Goal: Task Accomplishment & Management: Manage account settings

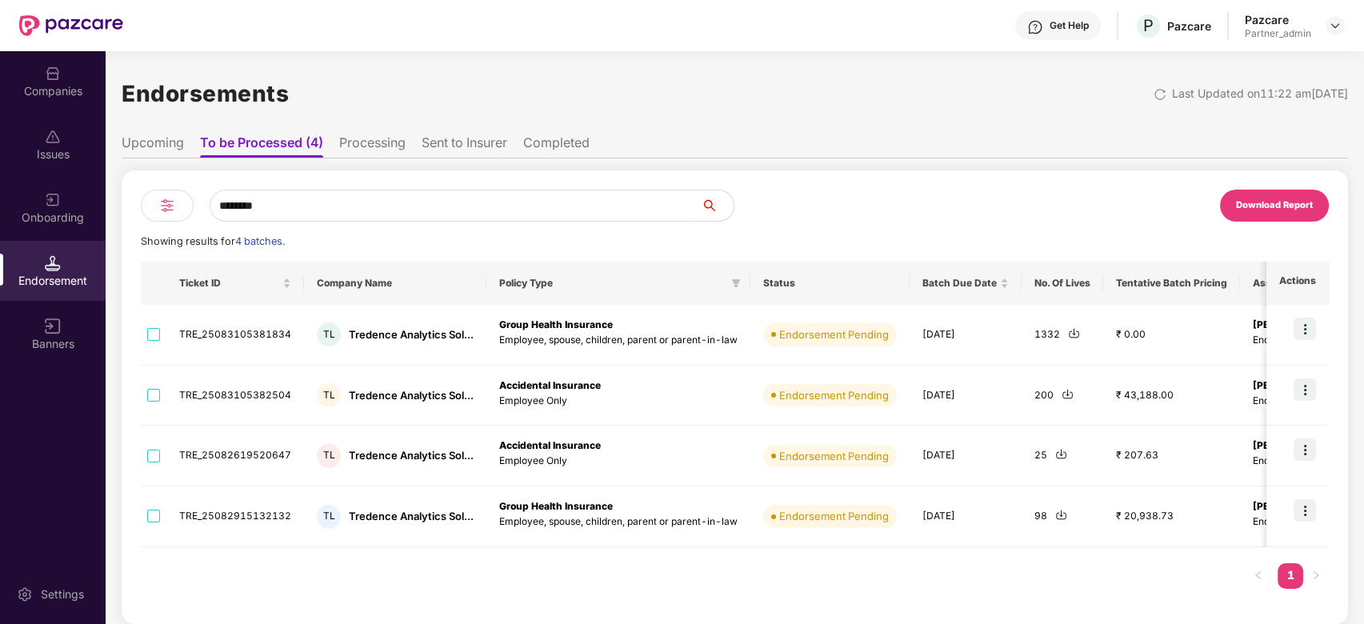
click at [59, 83] on div "Companies" at bounding box center [53, 91] width 106 height 16
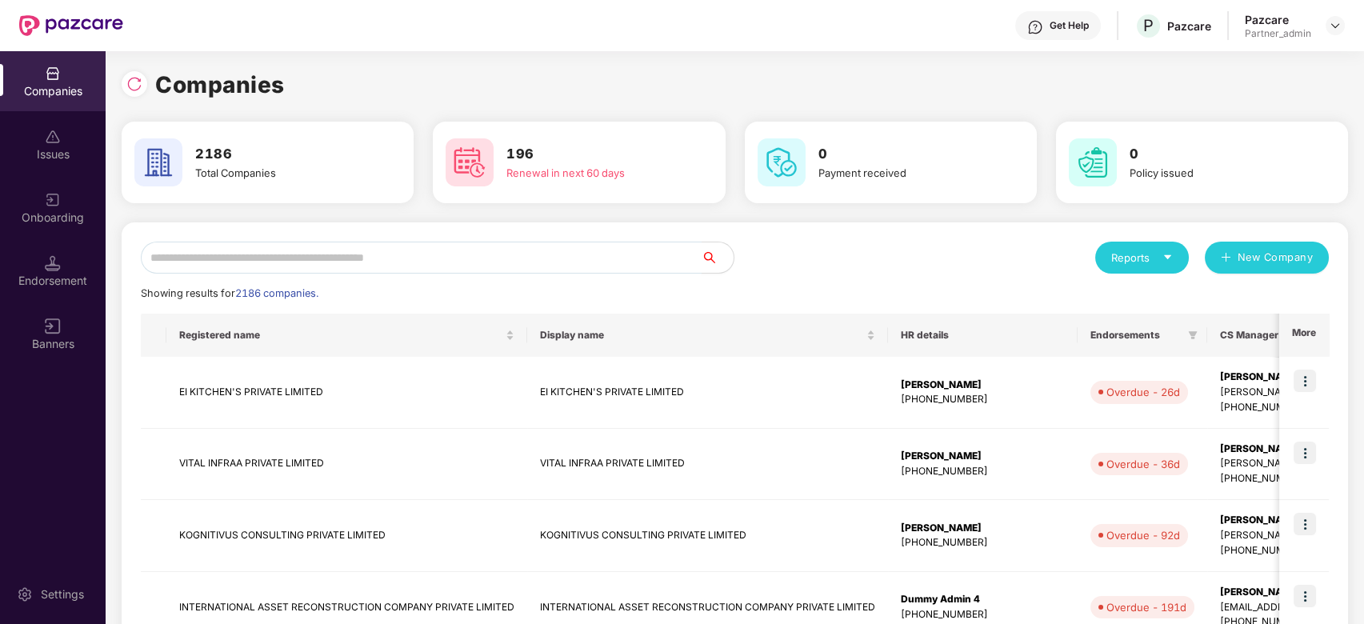
click at [217, 254] on input "text" at bounding box center [421, 258] width 561 height 32
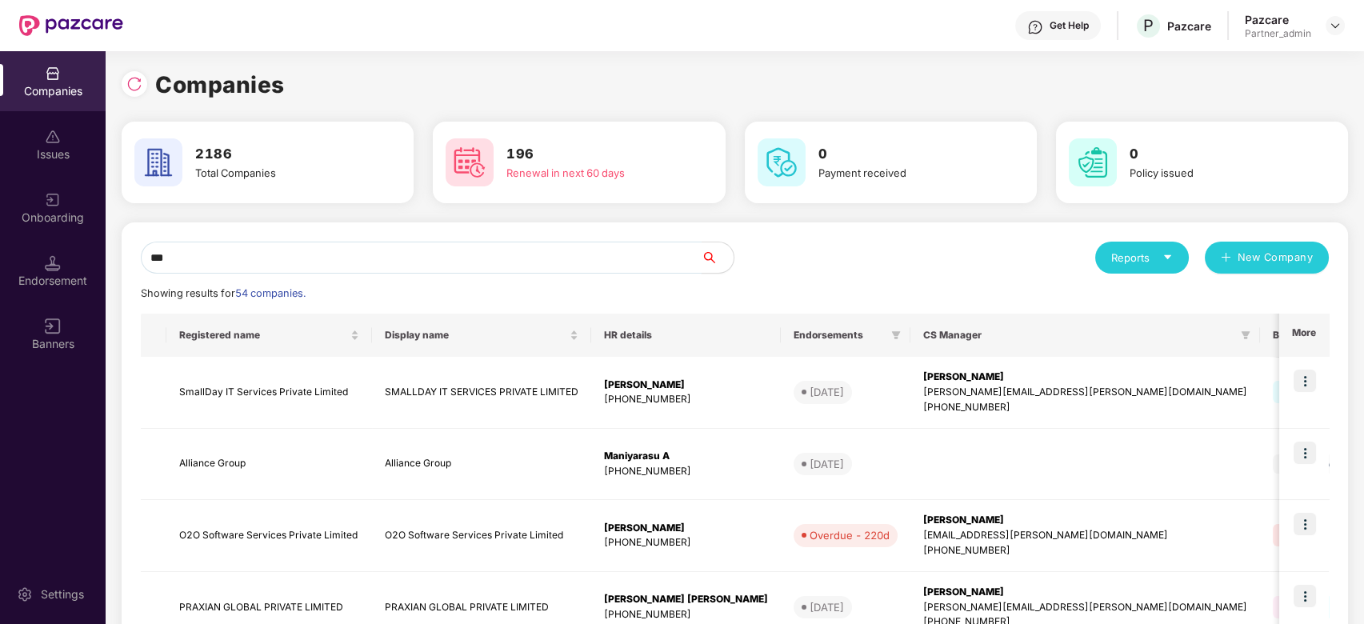
click at [39, 224] on div "Companies Issues Onboarding Endorsement Banners Settings Companies 2186 Total C…" at bounding box center [682, 337] width 1364 height 573
click at [178, 246] on input "***" at bounding box center [421, 258] width 561 height 32
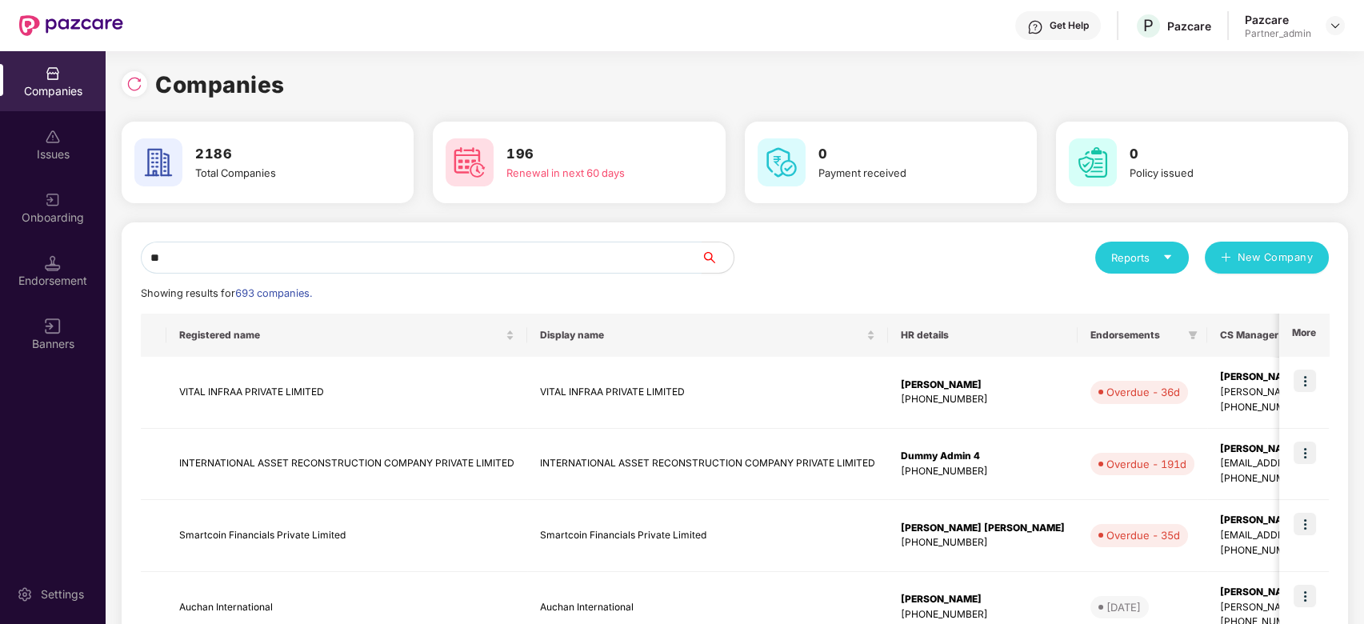
type input "*"
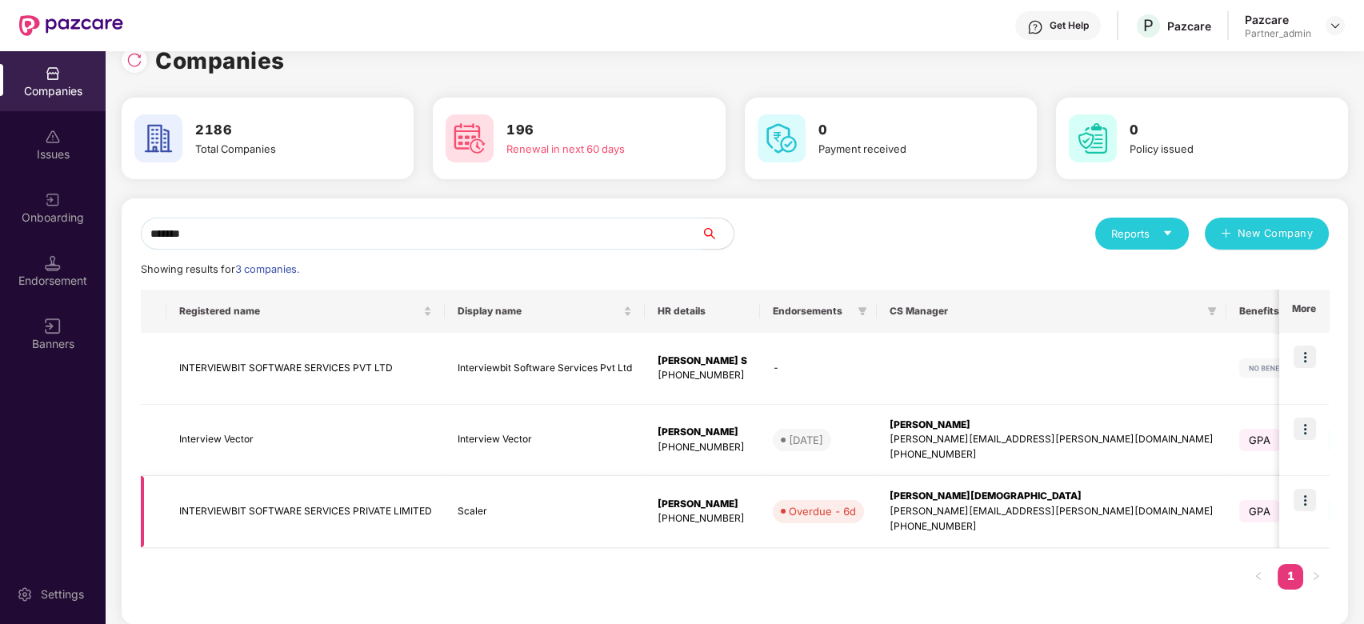
scroll to position [37, 0]
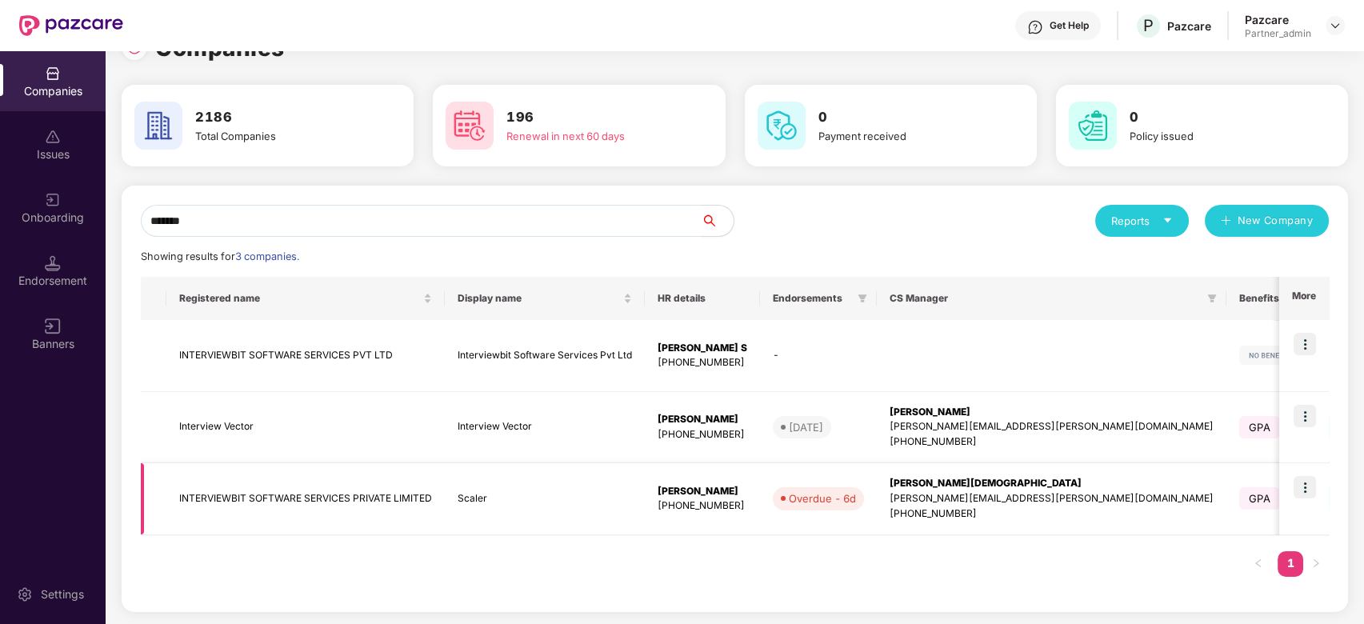
type input "*******"
click at [1308, 487] on img at bounding box center [1305, 487] width 22 height 22
click at [919, 485] on div "[PERSON_NAME][DEMOGRAPHIC_DATA]" at bounding box center [1052, 483] width 324 height 15
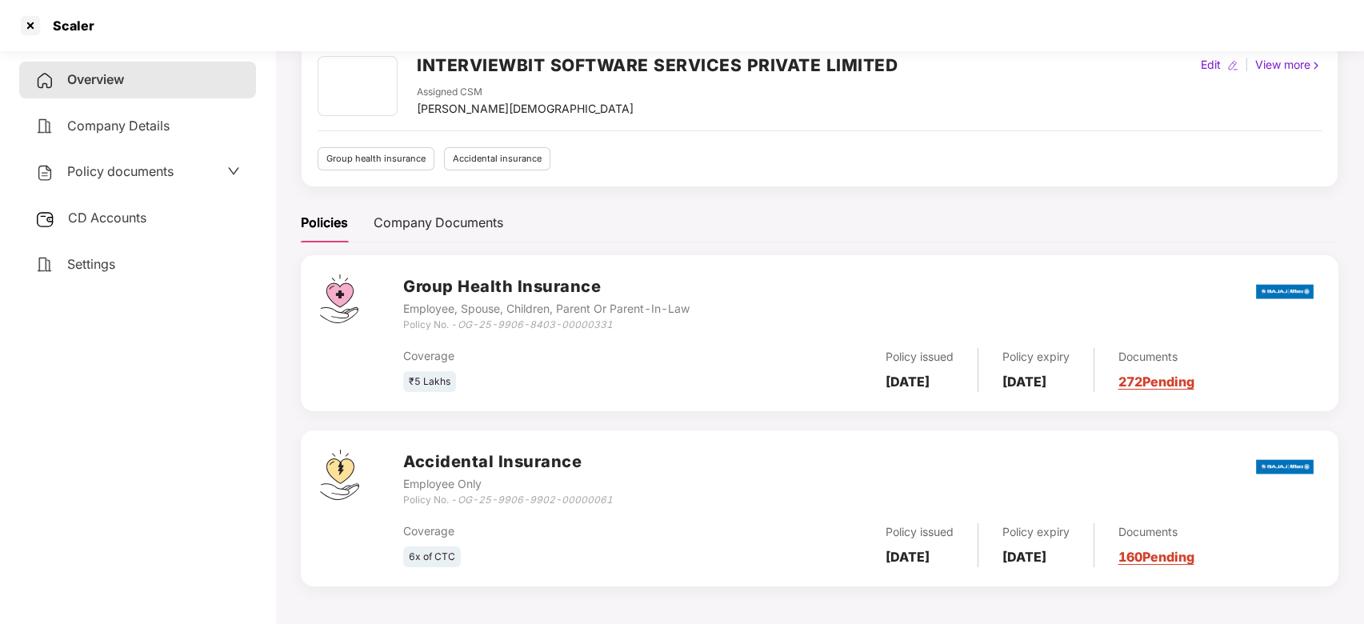
click at [1177, 382] on link "272 Pending" at bounding box center [1157, 382] width 76 height 16
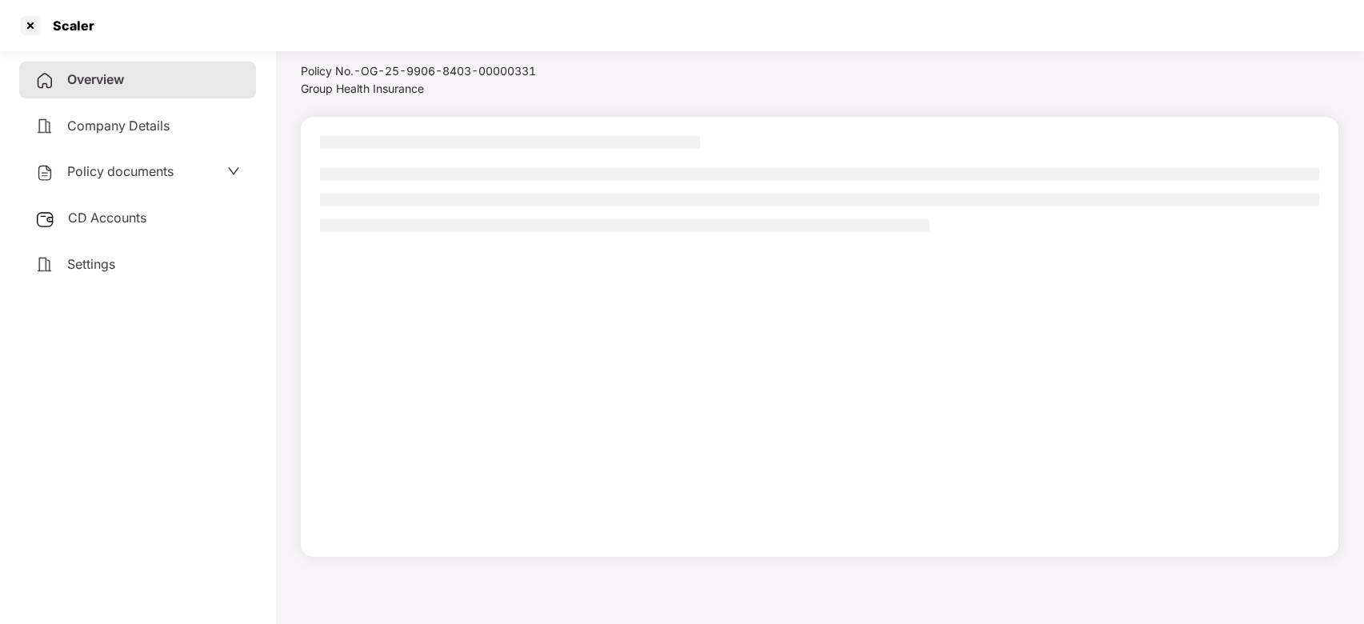
scroll to position [44, 0]
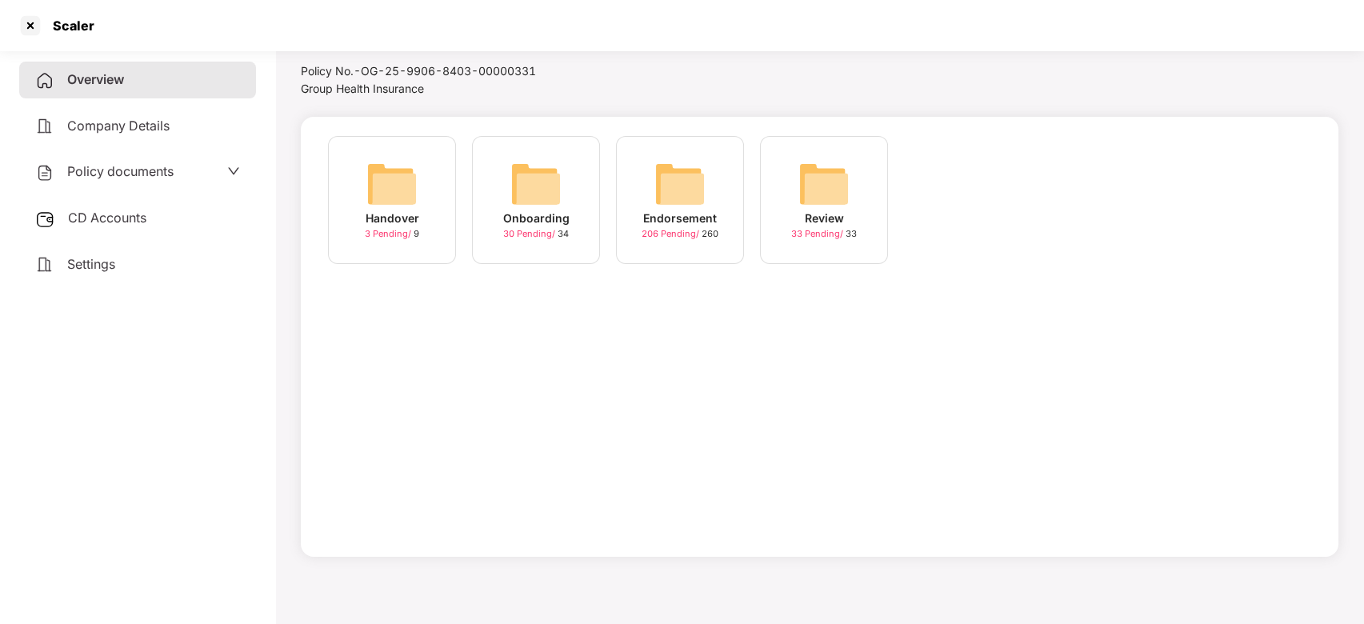
click at [541, 195] on img at bounding box center [536, 183] width 51 height 51
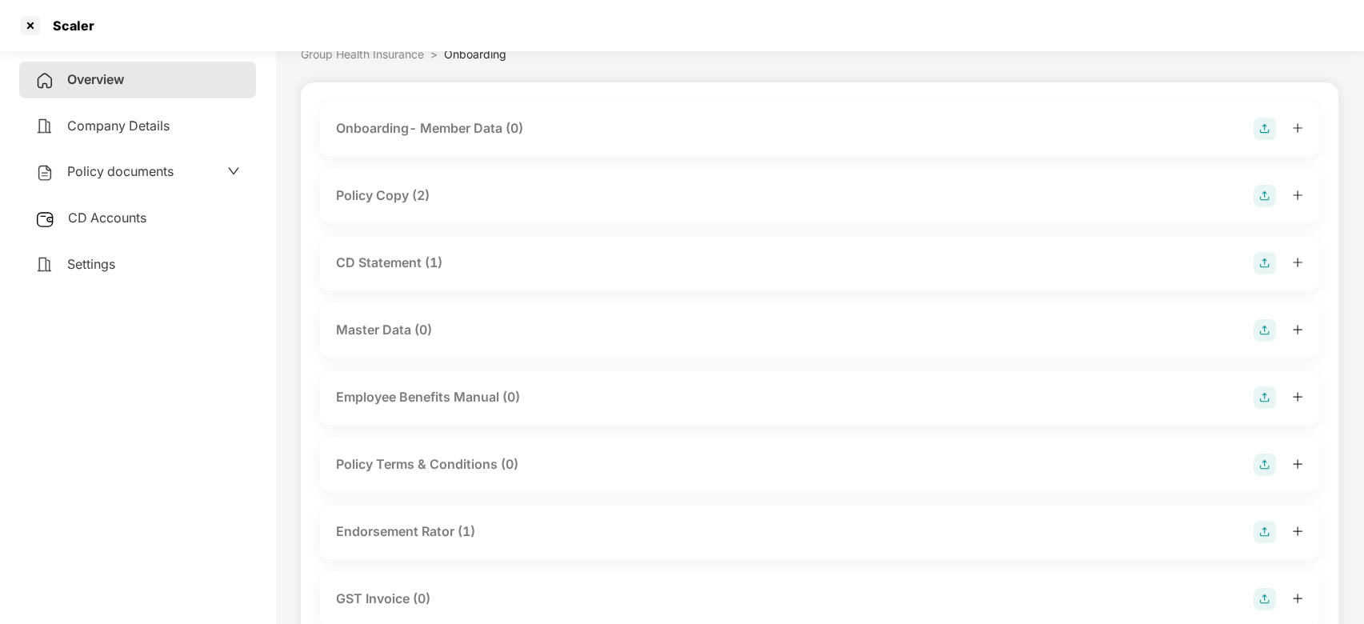
drag, startPoint x: 1299, startPoint y: 190, endPoint x: 1288, endPoint y: 194, distance: 12.2
click at [1298, 190] on icon "plus" at bounding box center [1297, 195] width 11 height 11
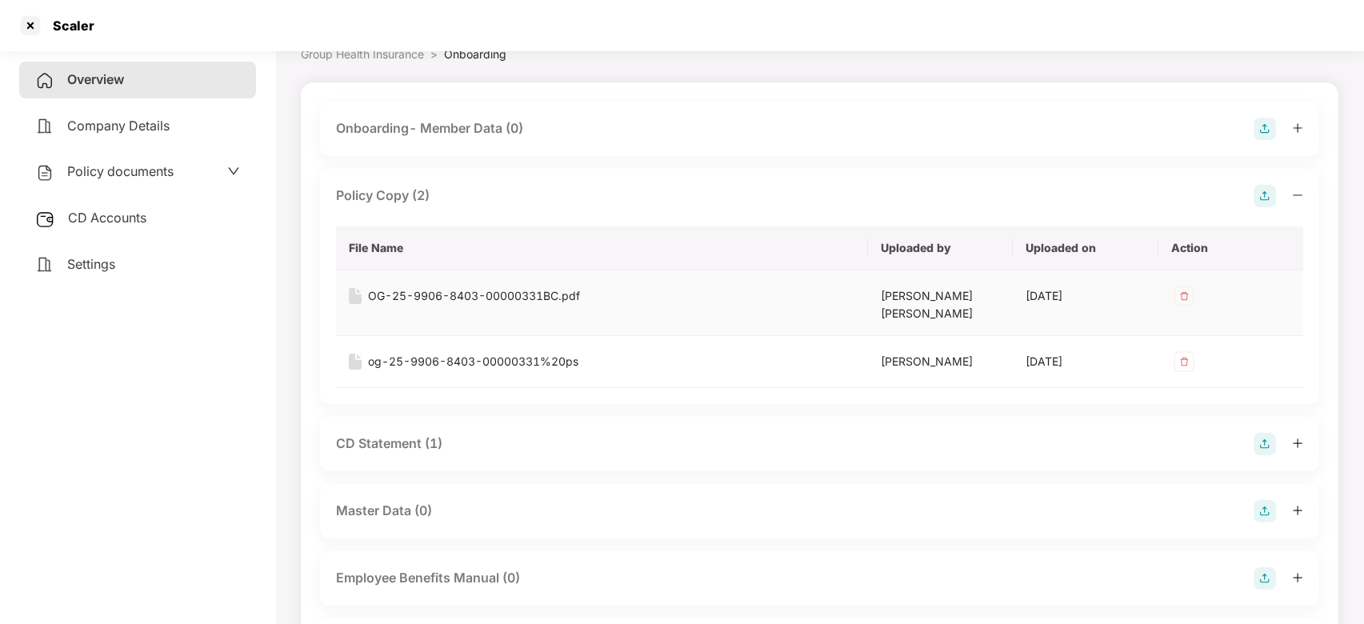
click at [508, 298] on div "OG-25-9906-8403-00000331BC.pdf" at bounding box center [474, 296] width 212 height 18
click at [27, 16] on div at bounding box center [31, 26] width 26 height 26
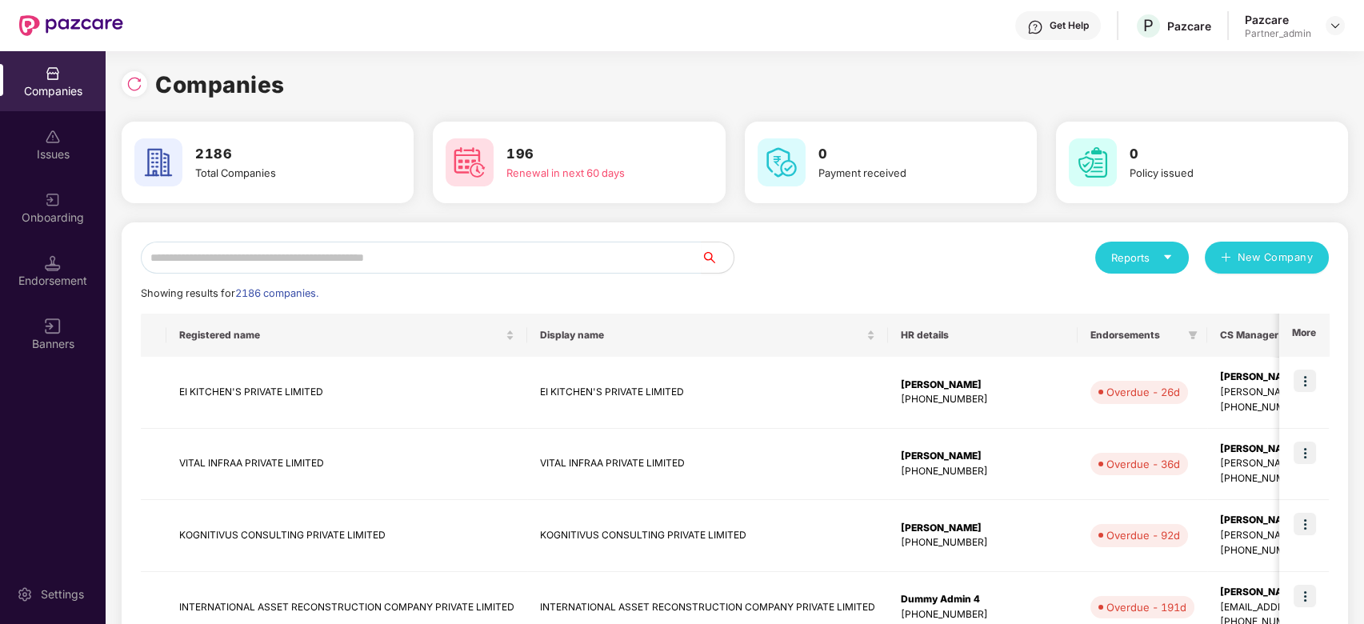
scroll to position [0, 0]
click at [208, 249] on input "text" at bounding box center [421, 258] width 561 height 32
paste input "**********"
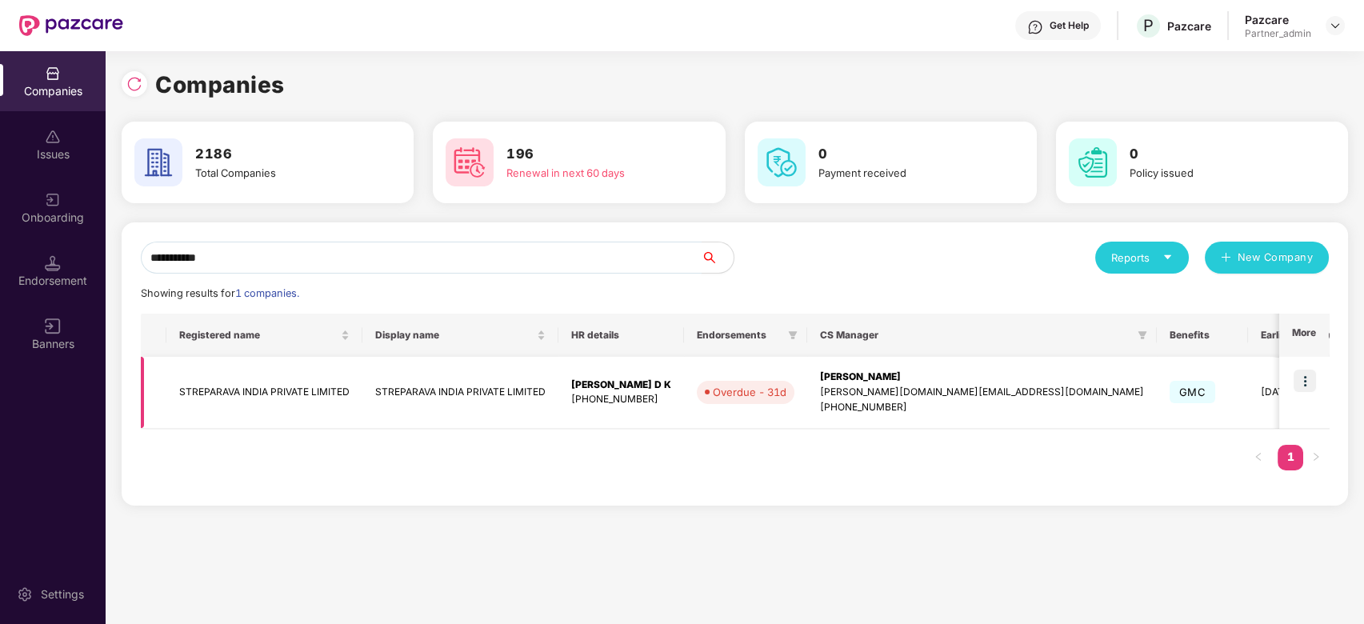
type input "**********"
click at [1302, 376] on img at bounding box center [1305, 381] width 22 height 22
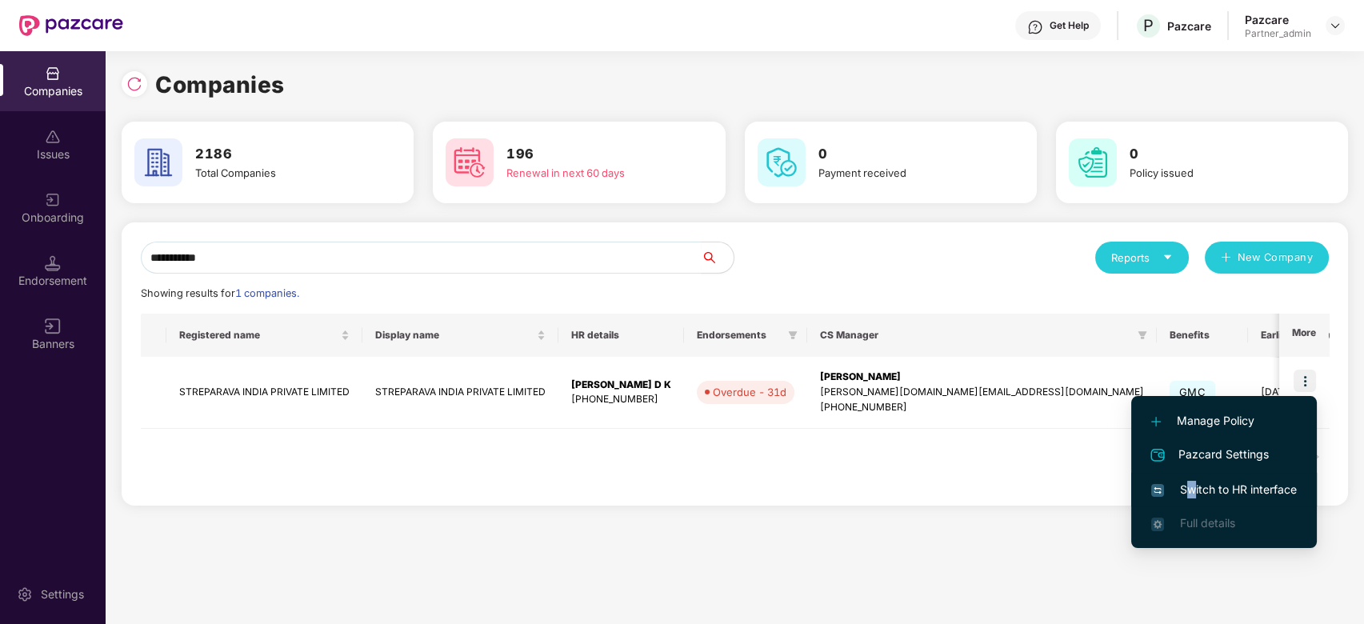
click at [1193, 495] on span "Switch to HR interface" at bounding box center [1224, 490] width 146 height 18
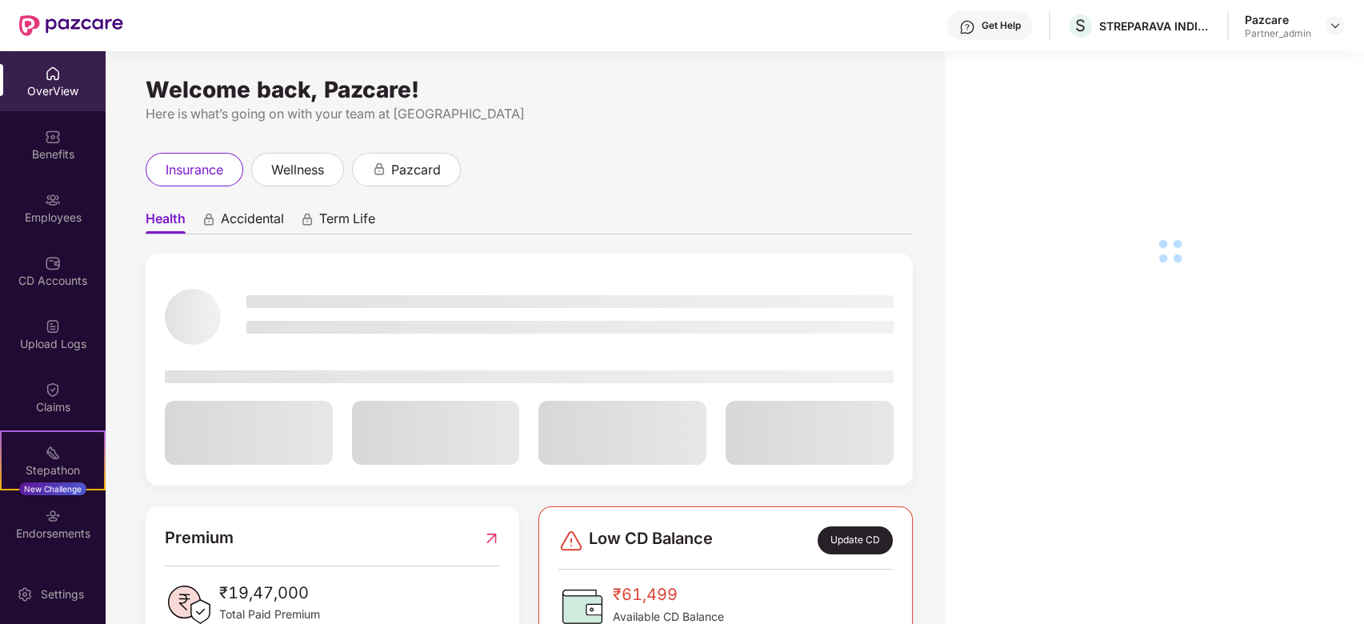
click at [53, 535] on div "Endorsements" at bounding box center [53, 534] width 106 height 16
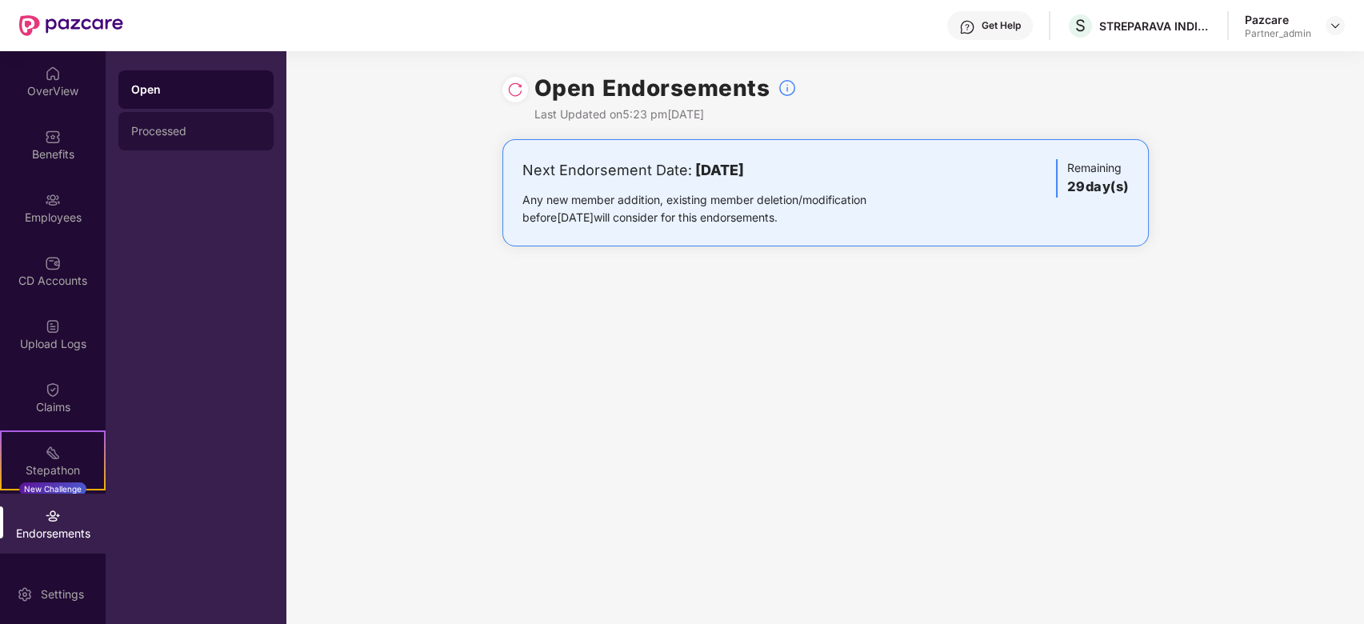
click at [166, 134] on div "Processed" at bounding box center [196, 131] width 130 height 13
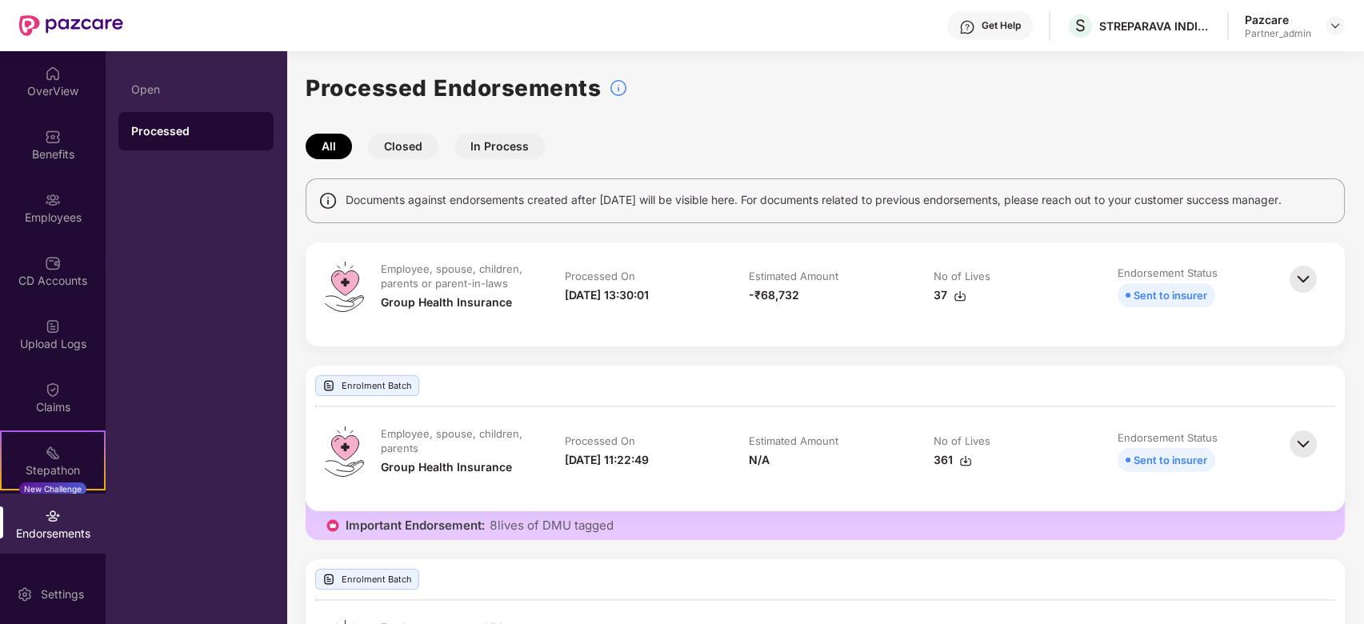
click at [1300, 274] on img at bounding box center [1303, 279] width 35 height 35
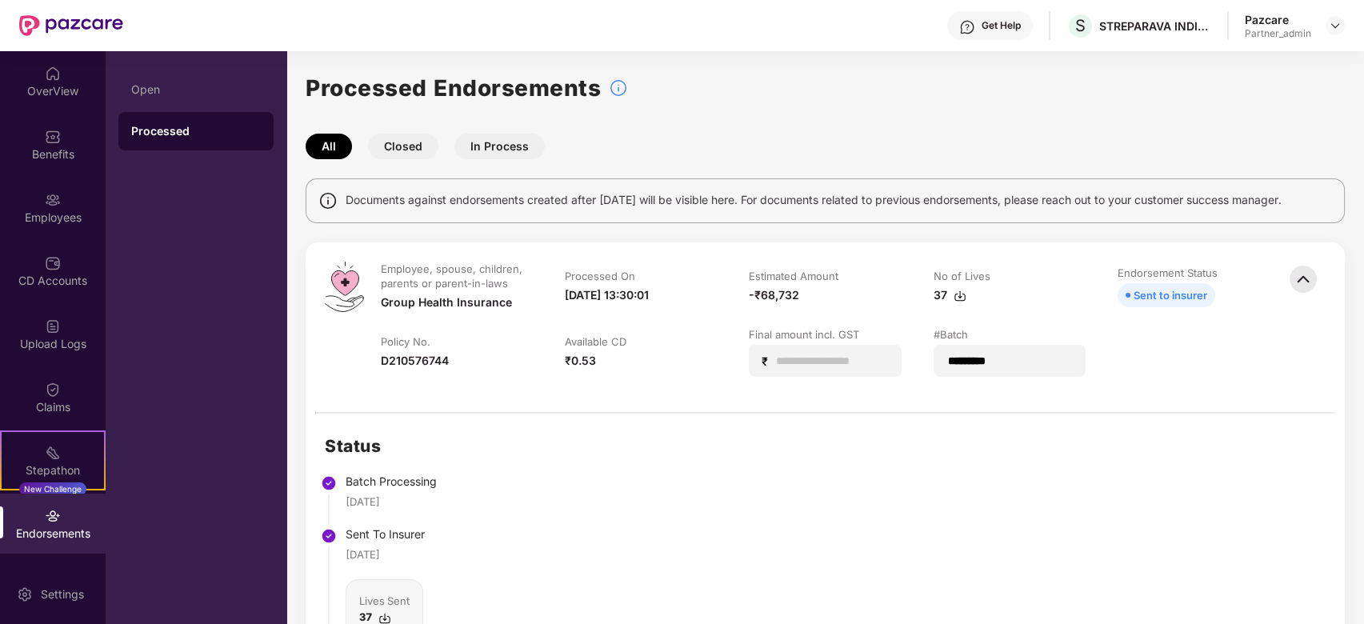
click at [1302, 278] on img at bounding box center [1303, 279] width 35 height 35
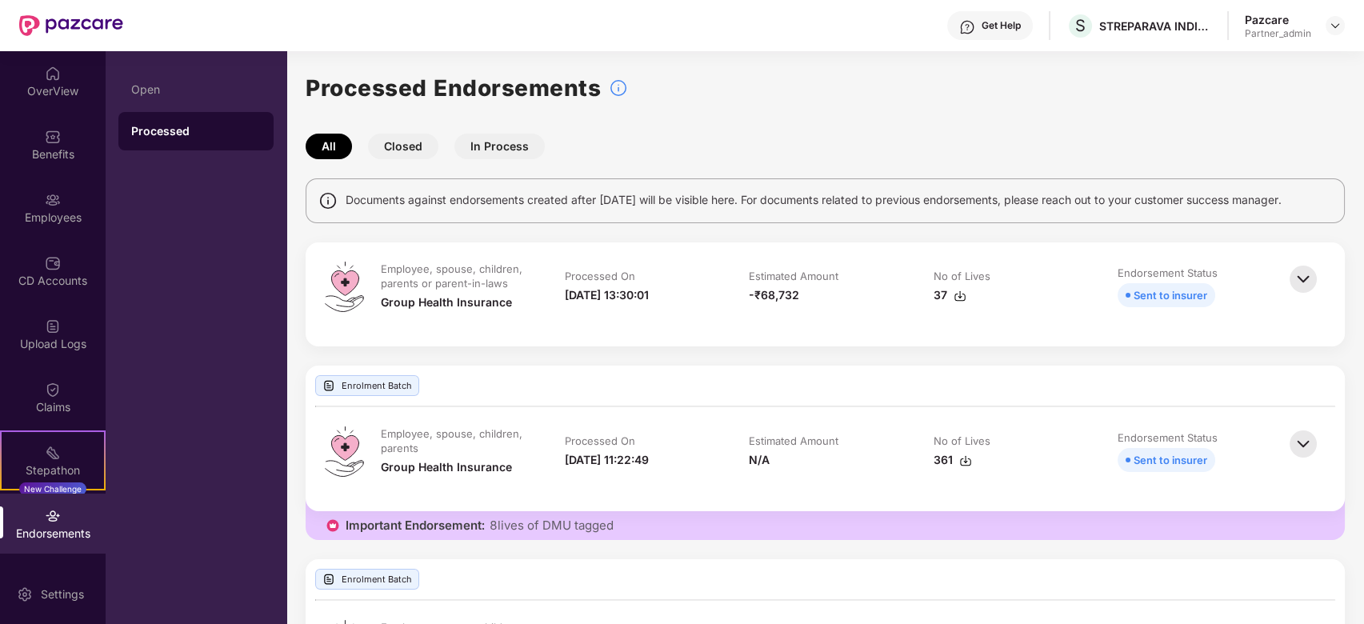
click at [1302, 277] on img at bounding box center [1303, 279] width 35 height 35
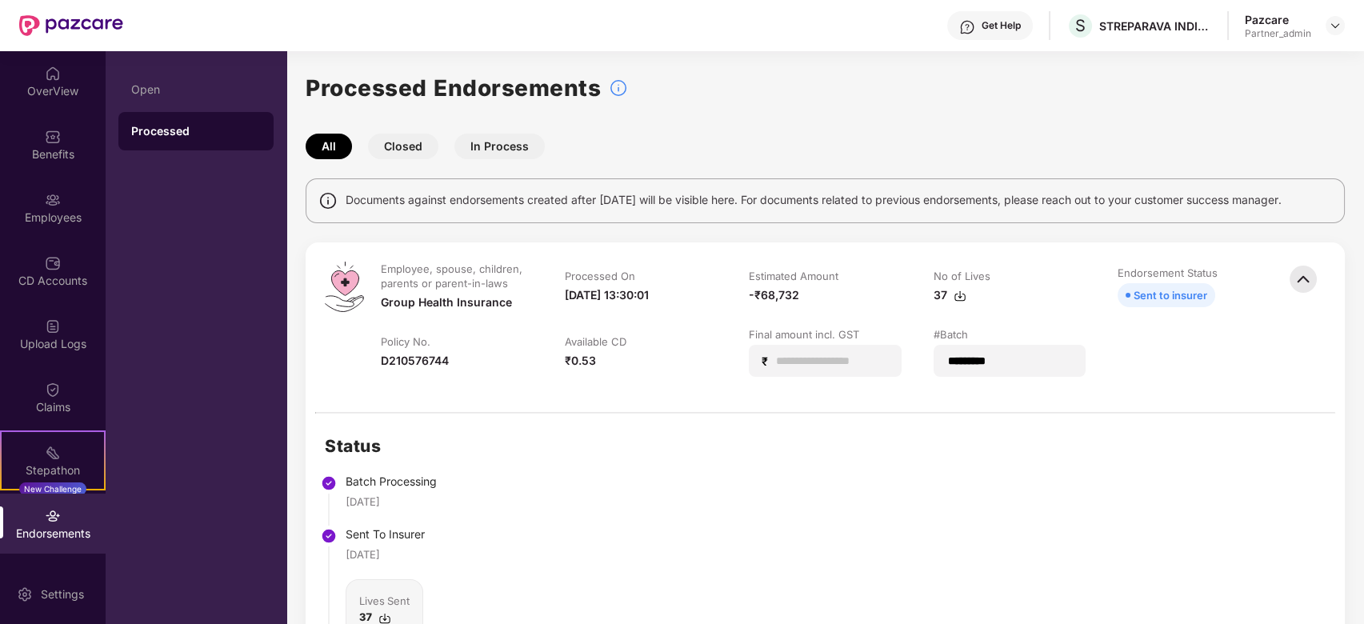
drag, startPoint x: 563, startPoint y: 295, endPoint x: 695, endPoint y: 294, distance: 131.2
click at [695, 294] on td "Processed On [DATE] 13:30:01" at bounding box center [641, 295] width 184 height 66
drag, startPoint x: 571, startPoint y: 285, endPoint x: 699, endPoint y: 287, distance: 128.1
click at [699, 287] on td "Processed On [DATE] 13:30:01" at bounding box center [641, 295] width 184 height 66
click at [178, 94] on div "Open" at bounding box center [196, 89] width 130 height 13
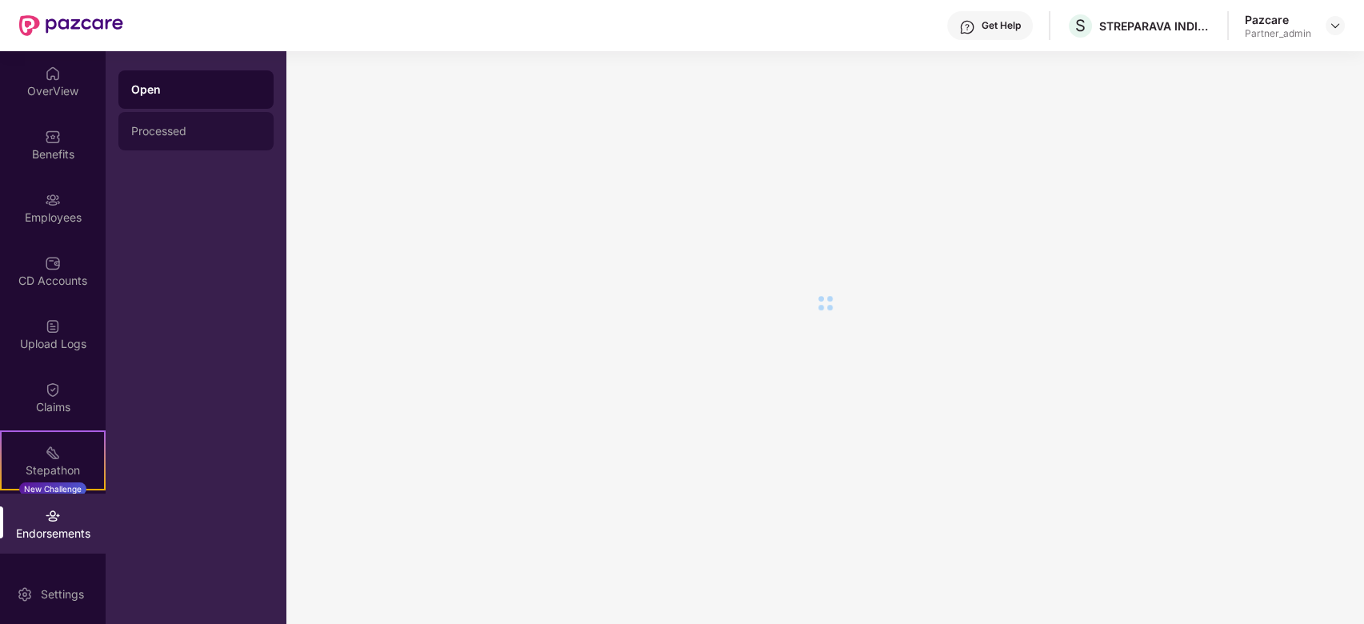
click at [173, 138] on div "Processed" at bounding box center [195, 131] width 155 height 38
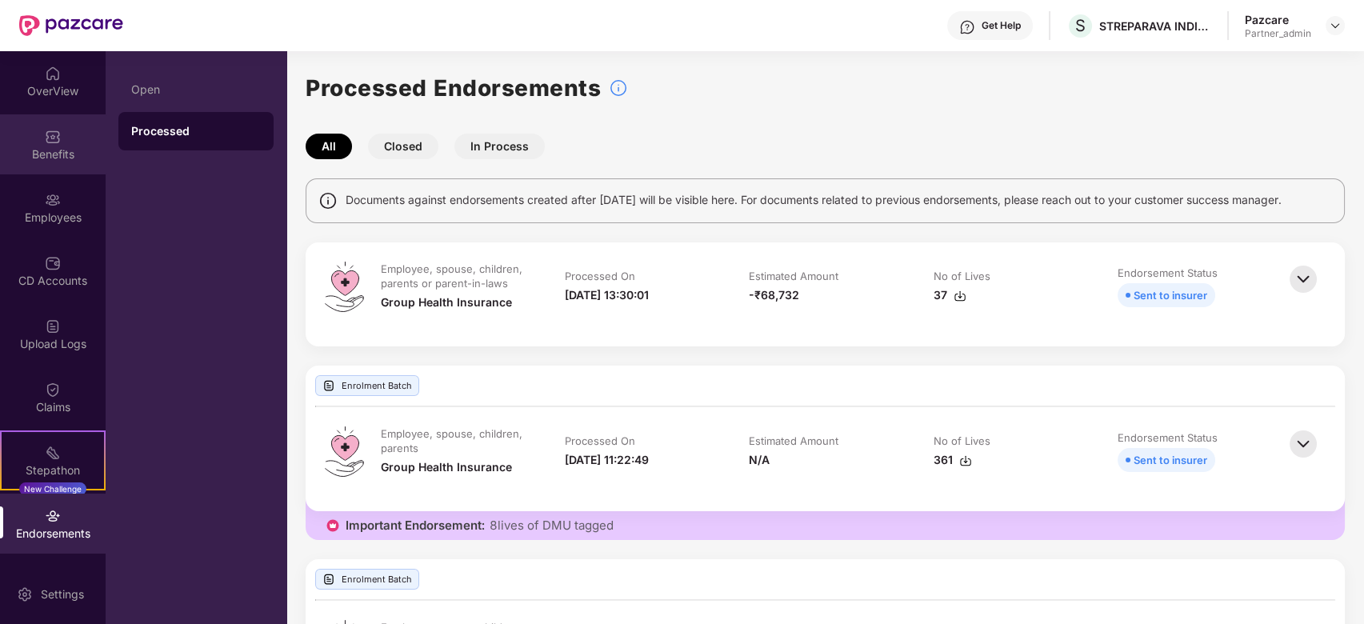
click at [50, 134] on img at bounding box center [53, 137] width 16 height 16
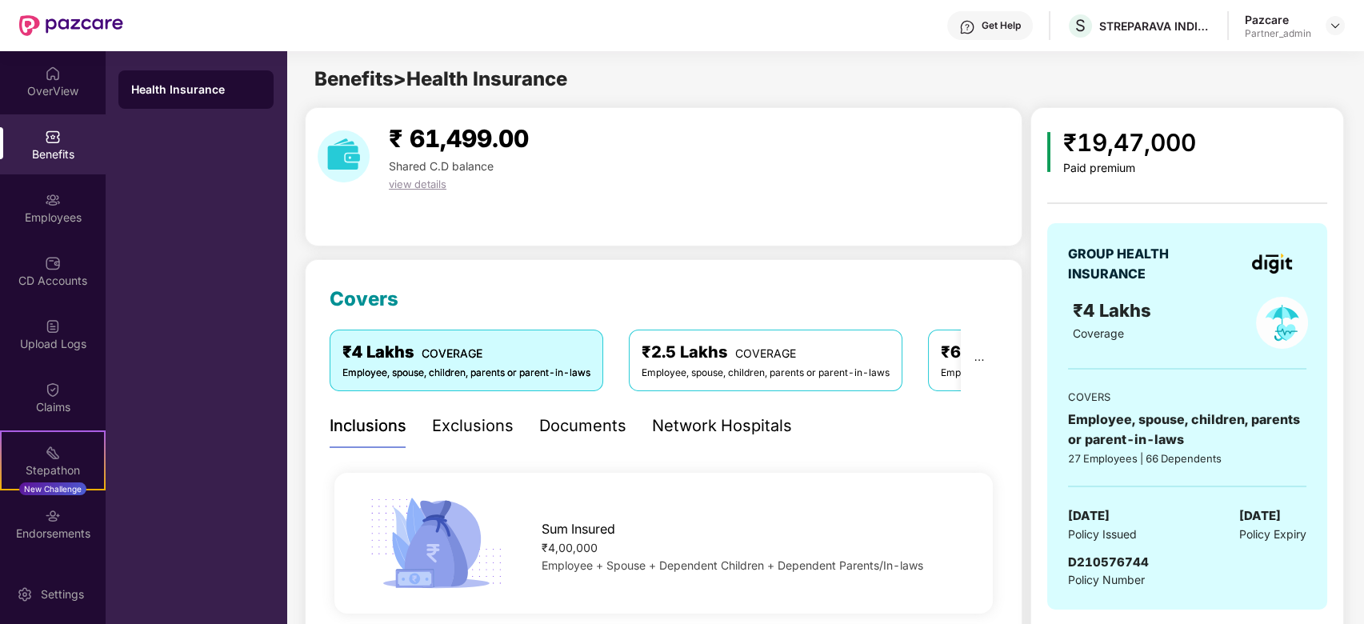
click at [194, 132] on div "Health Insurance" at bounding box center [196, 337] width 181 height 573
click at [38, 202] on div "Employees" at bounding box center [53, 208] width 106 height 60
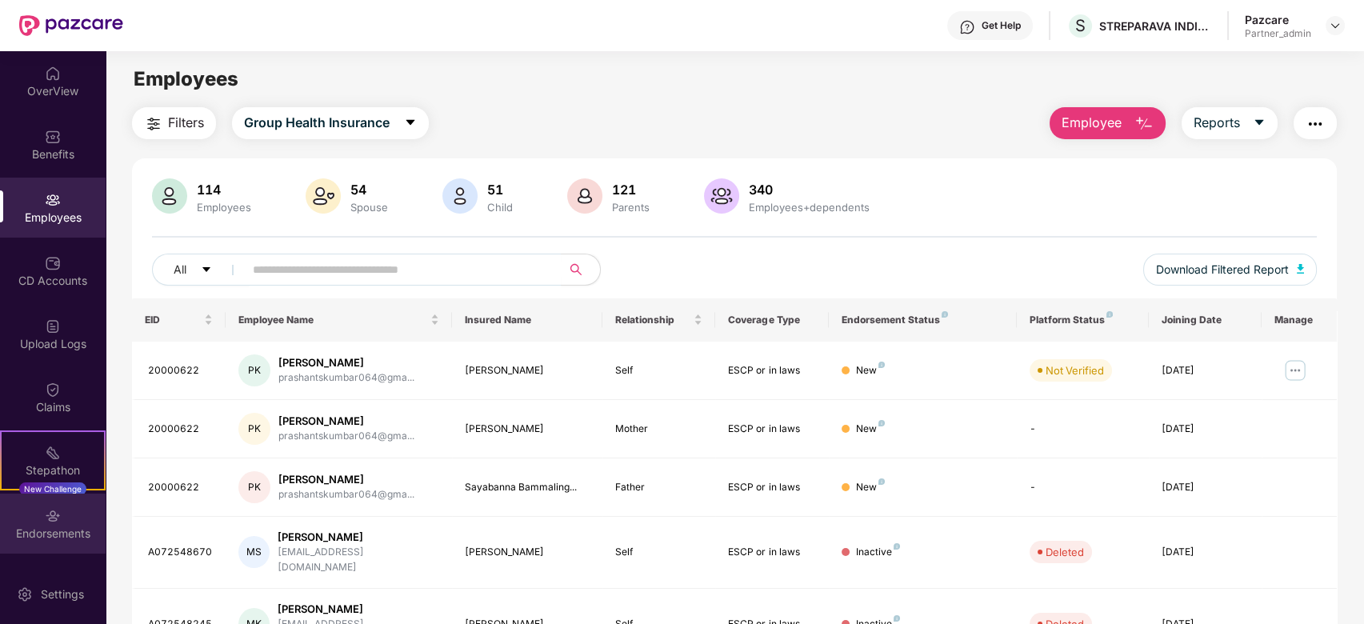
click at [53, 520] on img at bounding box center [53, 516] width 16 height 16
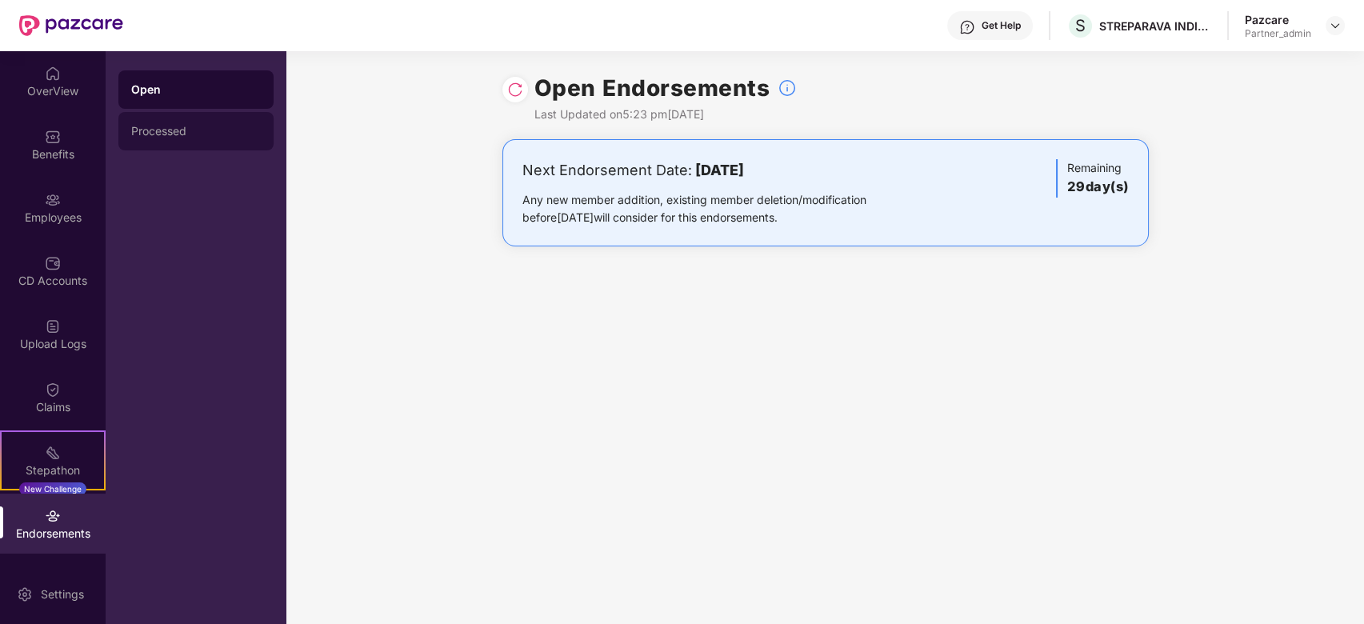
click at [158, 134] on div "Processed" at bounding box center [196, 131] width 130 height 13
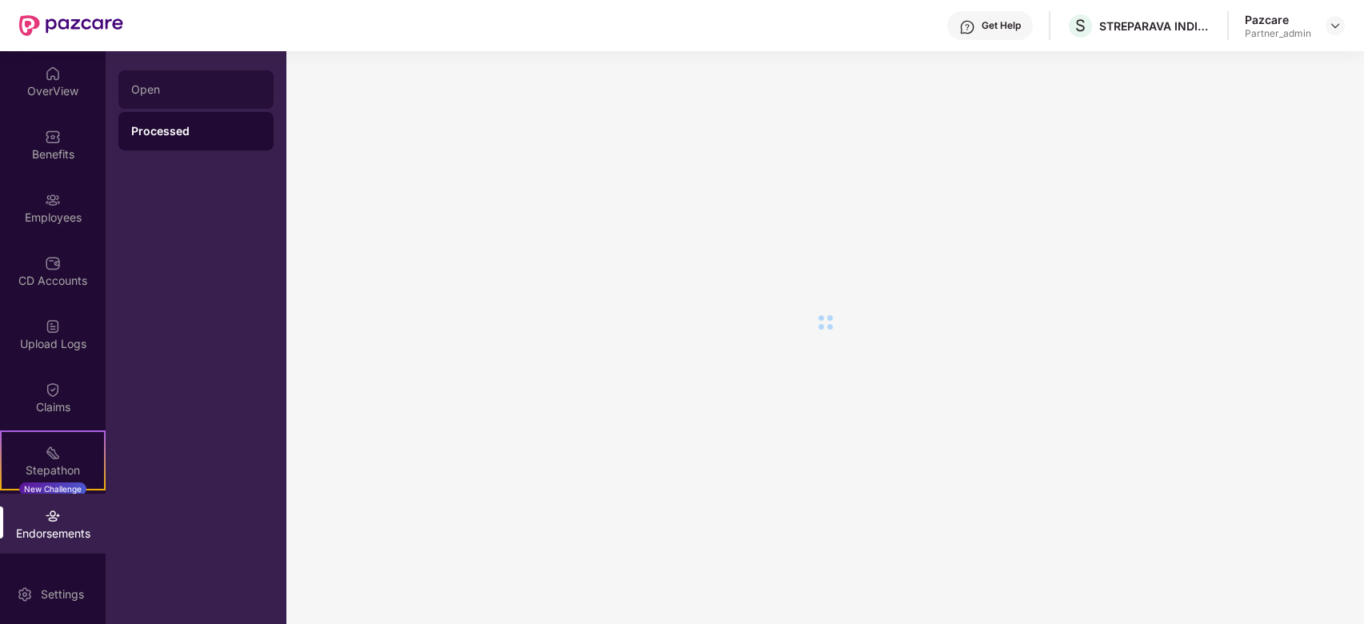
click at [158, 94] on div "Open" at bounding box center [196, 89] width 130 height 13
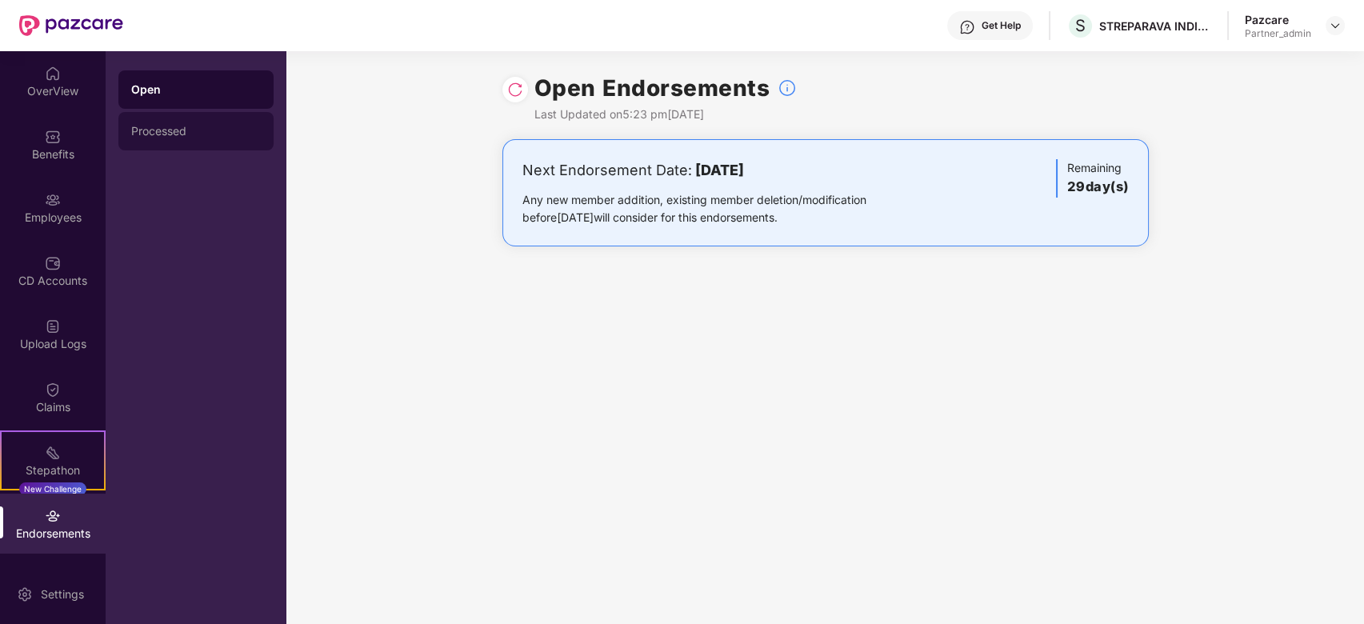
click at [187, 135] on div "Processed" at bounding box center [196, 131] width 130 height 13
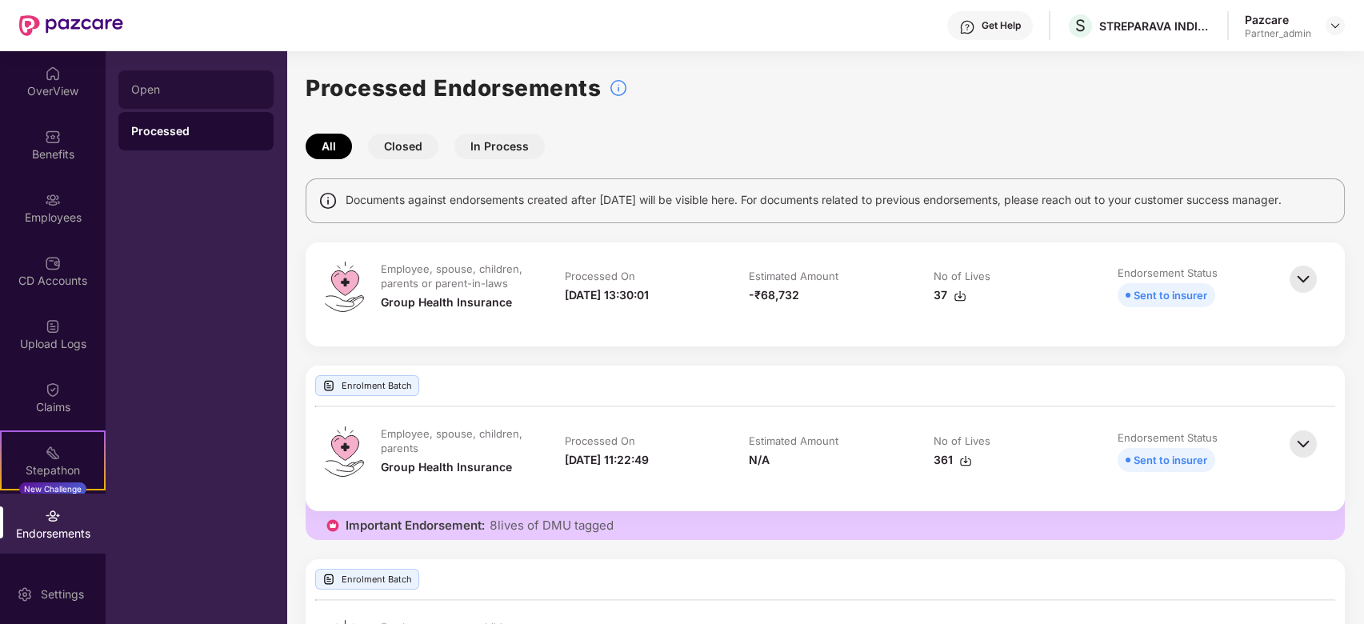
click at [166, 94] on div "Open" at bounding box center [196, 89] width 130 height 13
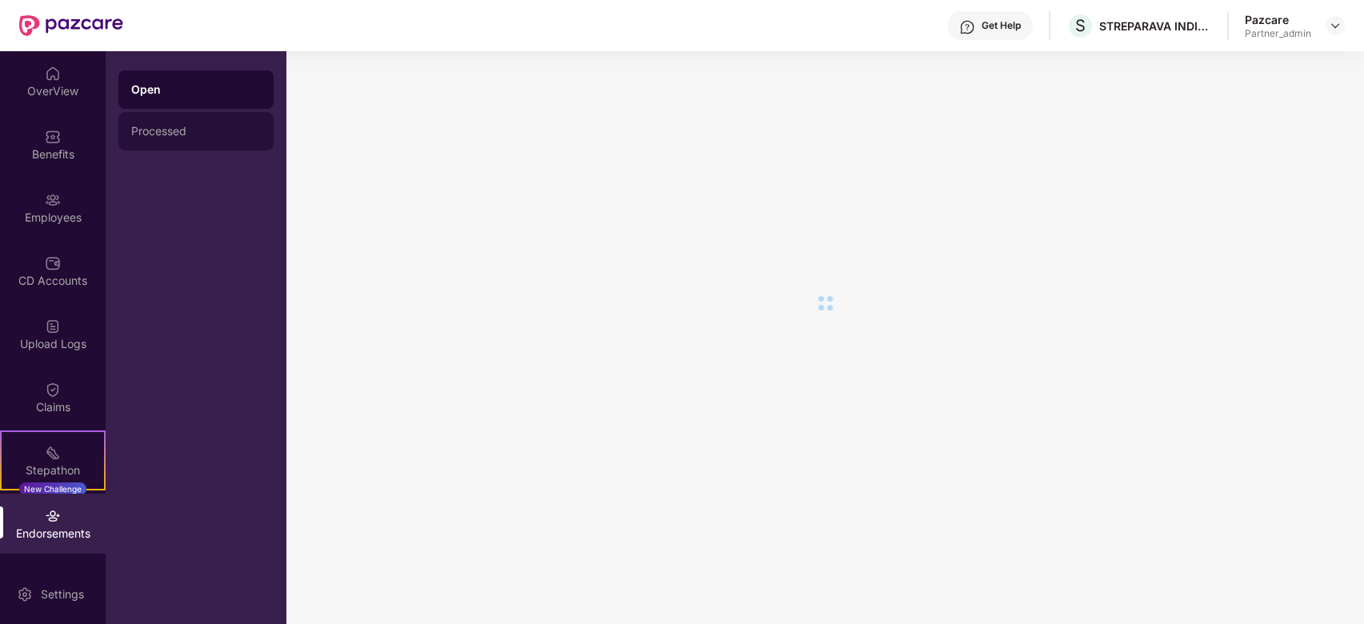
click at [175, 134] on div "Processed" at bounding box center [196, 131] width 130 height 13
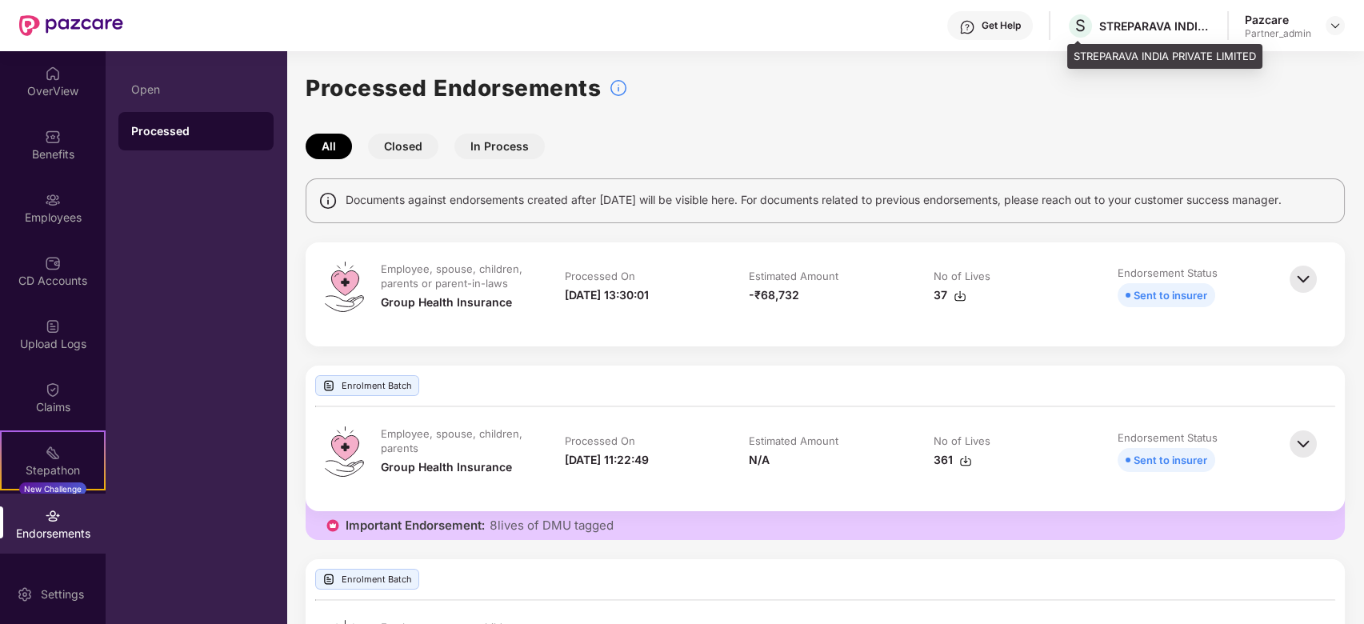
click at [1117, 24] on div "STREPARAVA INDIA PRIVATE LIMITED" at bounding box center [1155, 25] width 112 height 15
copy div "STREPARAVA"
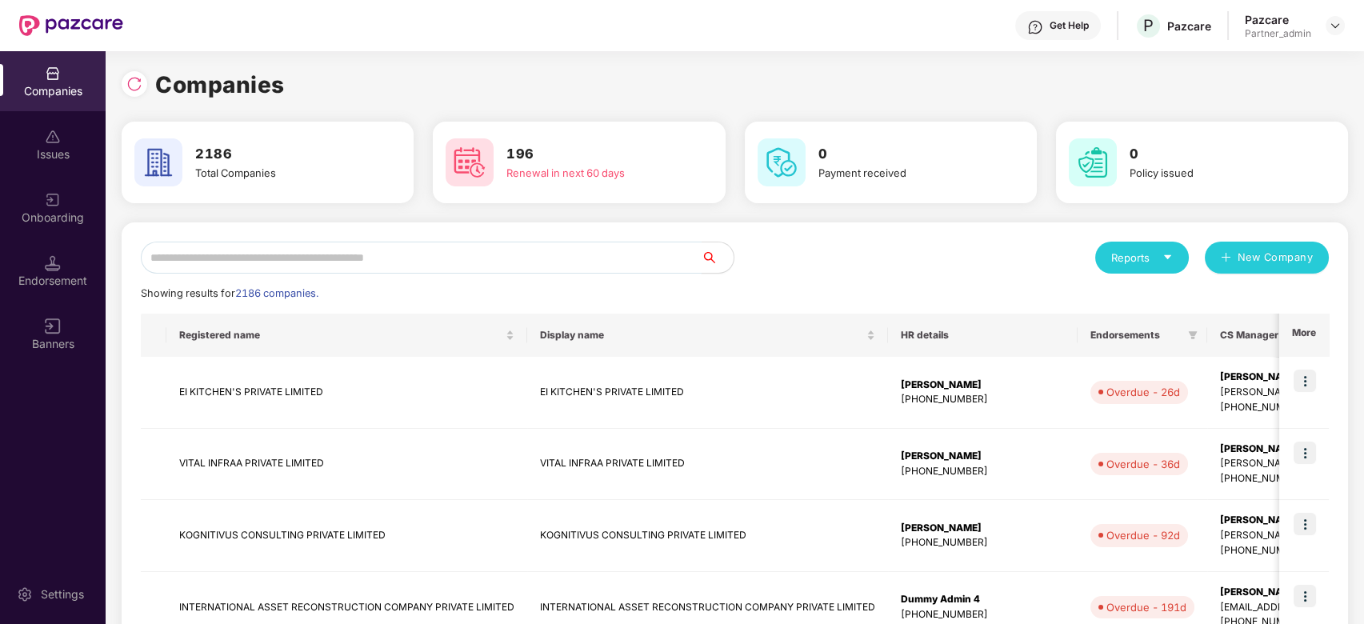
click at [218, 250] on input "text" at bounding box center [421, 258] width 561 height 32
paste input "**********"
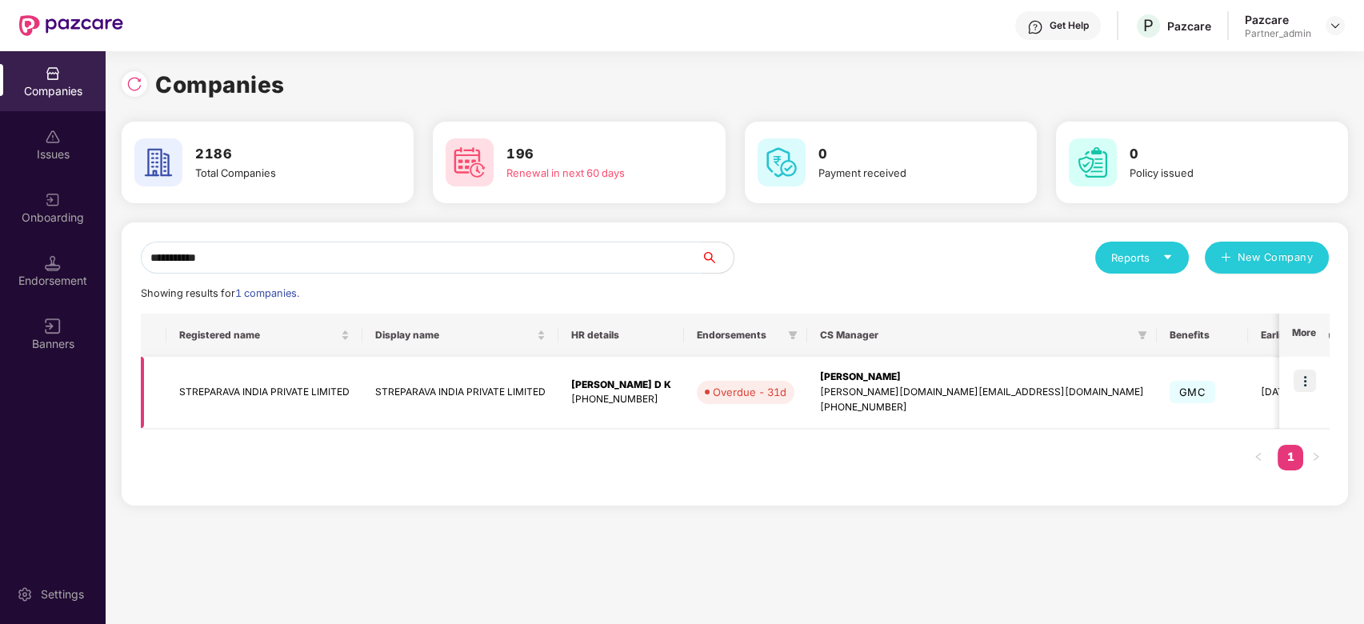
type input "**********"
click at [842, 381] on div "[PERSON_NAME]" at bounding box center [982, 377] width 324 height 15
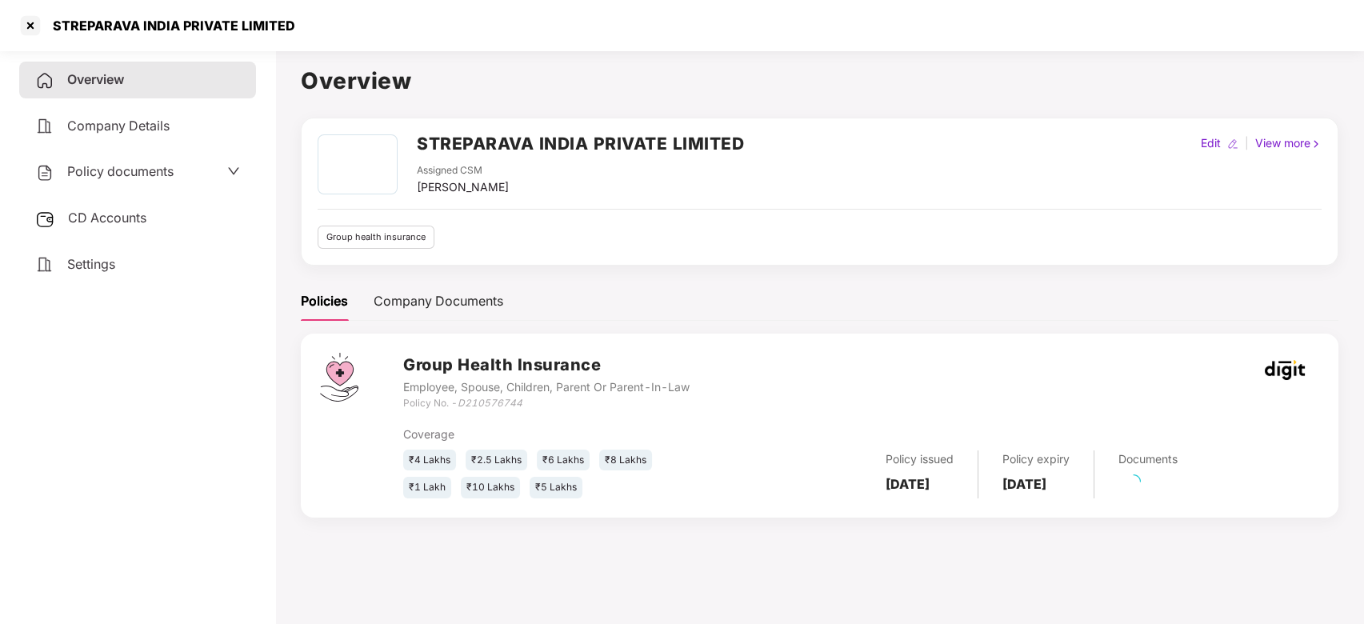
click at [64, 215] on div "CD Accounts" at bounding box center [137, 218] width 237 height 37
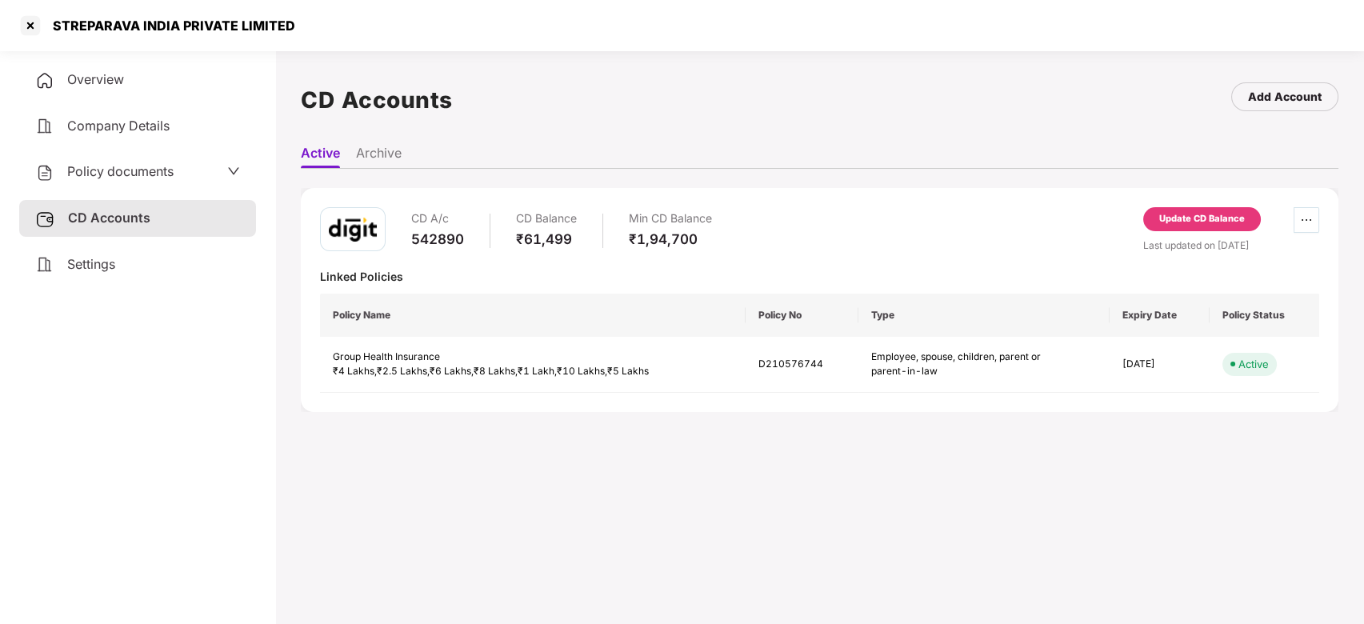
click at [1312, 222] on span "ellipsis" at bounding box center [1307, 220] width 24 height 13
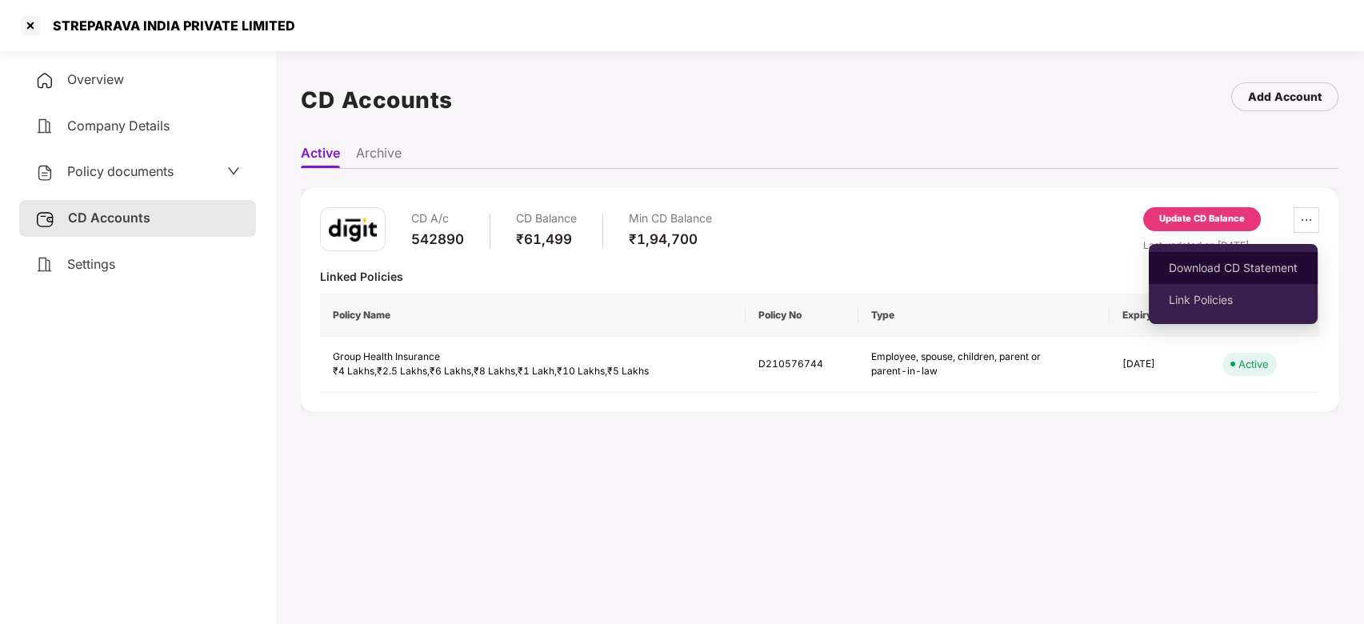
click at [1219, 266] on span "Download CD Statement" at bounding box center [1233, 268] width 129 height 18
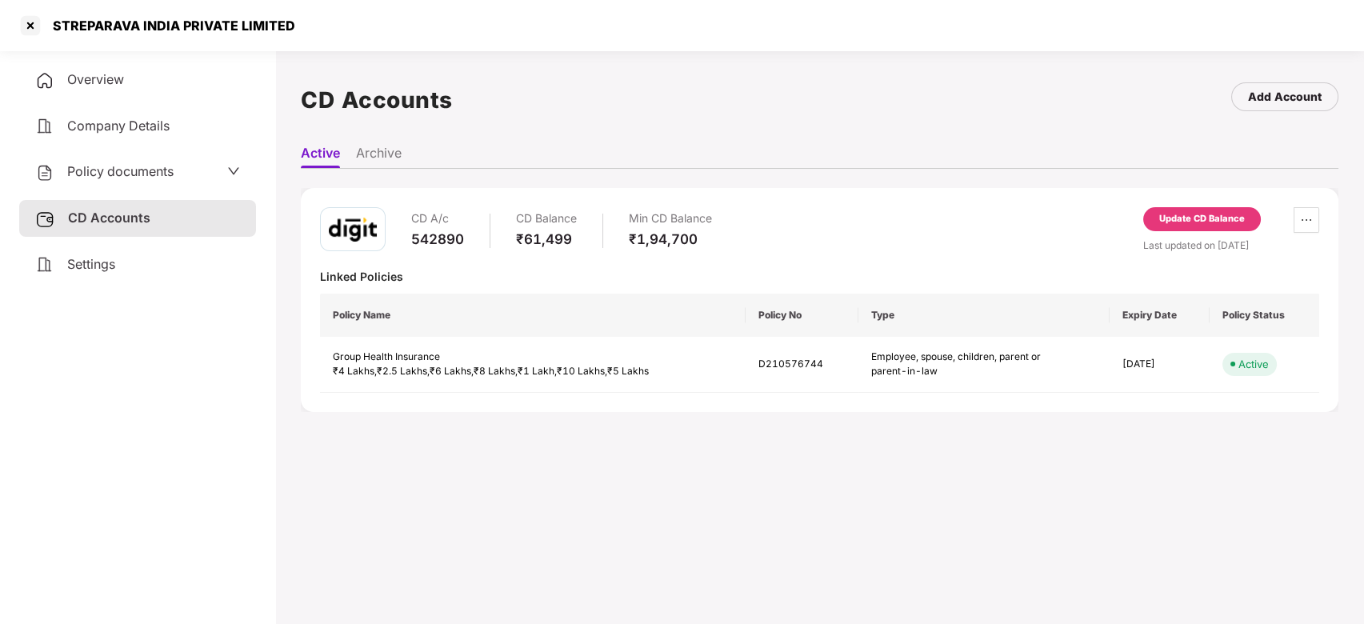
click at [85, 81] on span "Overview" at bounding box center [95, 79] width 57 height 16
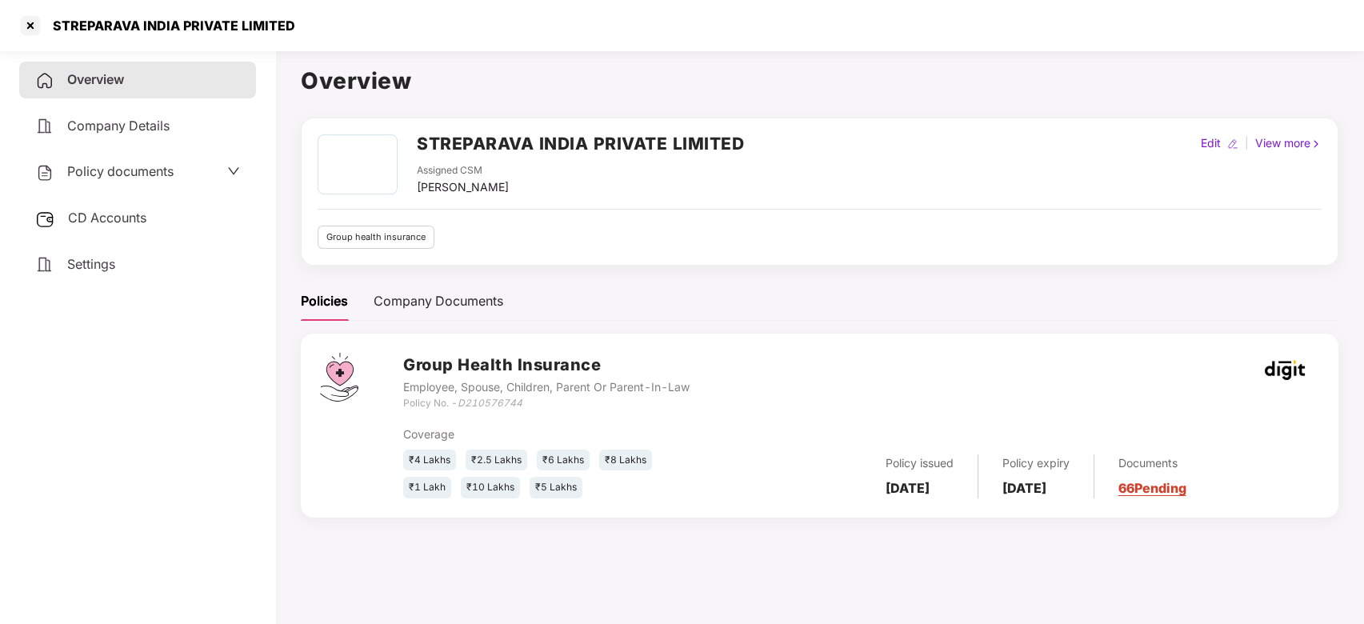
click at [1178, 484] on link "66 Pending" at bounding box center [1153, 488] width 68 height 16
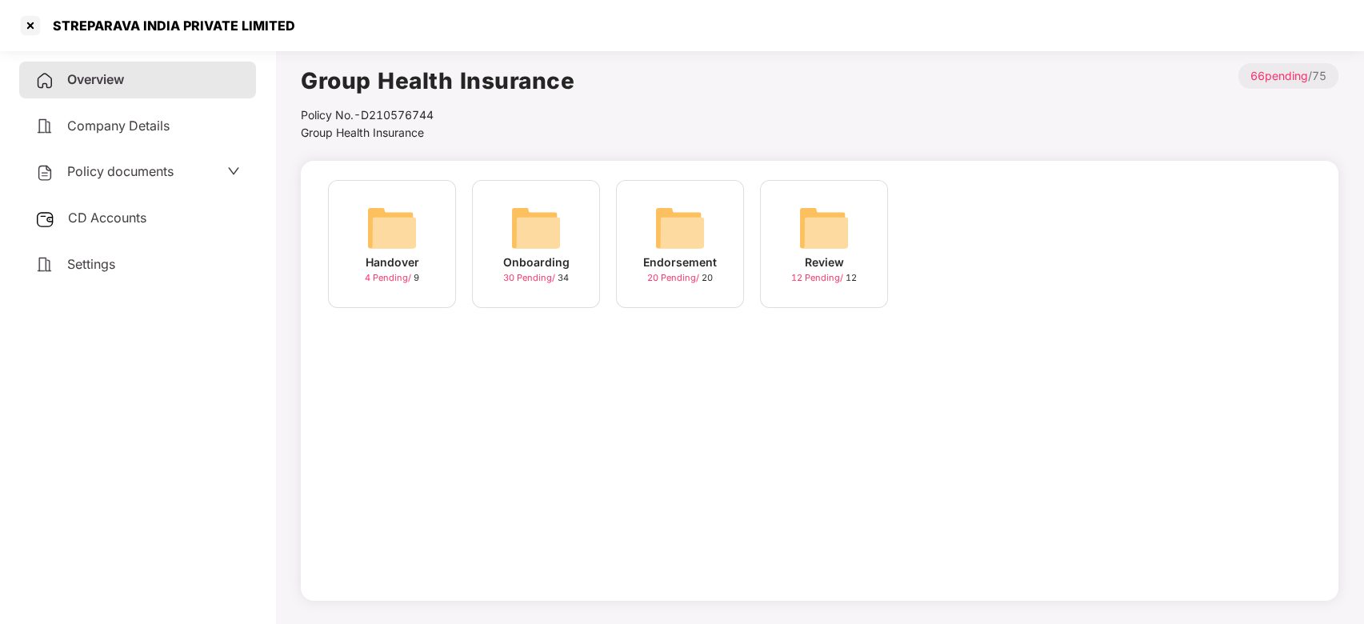
click at [690, 226] on img at bounding box center [680, 227] width 51 height 51
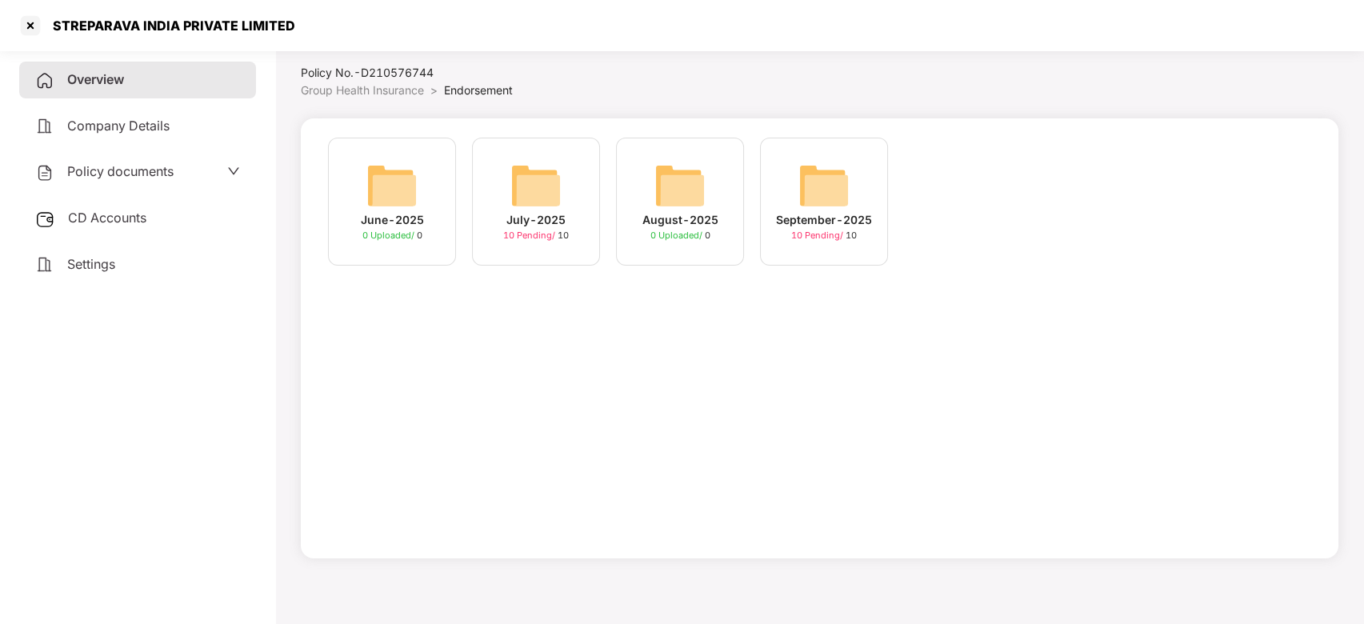
scroll to position [44, 0]
click at [527, 210] on div "July-2025" at bounding box center [536, 219] width 59 height 18
click at [817, 211] on div "September-2025" at bounding box center [824, 219] width 96 height 18
click at [93, 89] on div "Overview" at bounding box center [137, 80] width 237 height 37
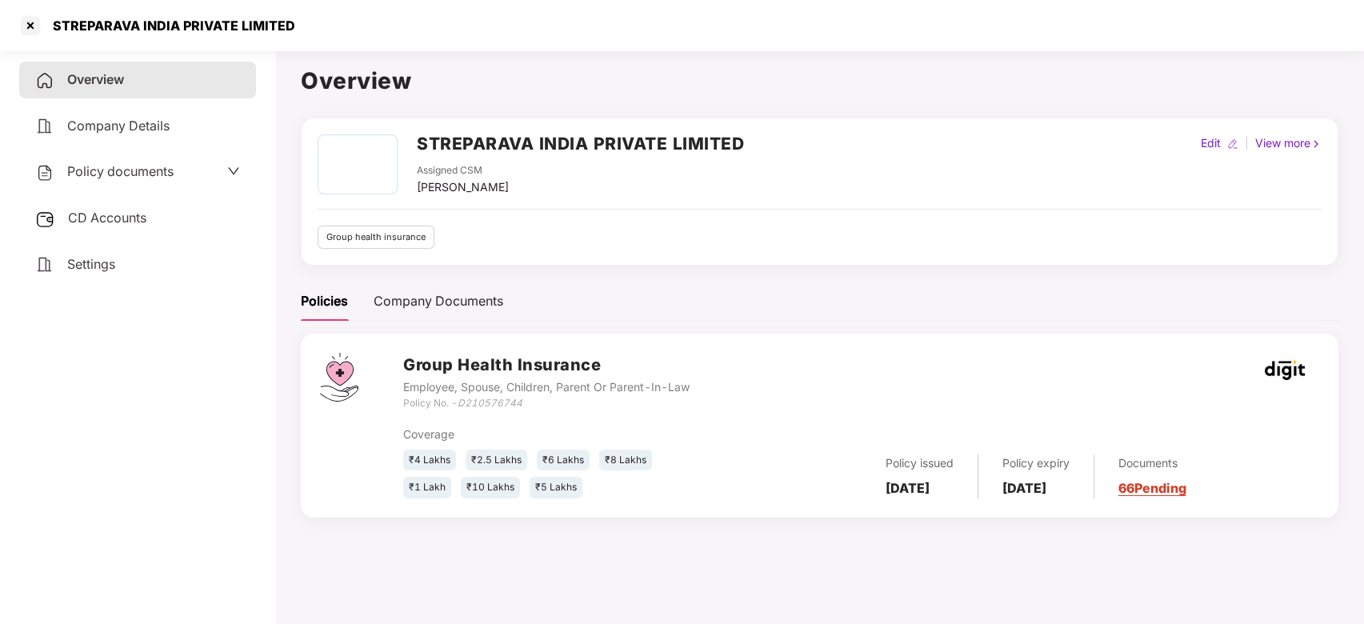
click at [112, 215] on span "CD Accounts" at bounding box center [107, 218] width 78 height 16
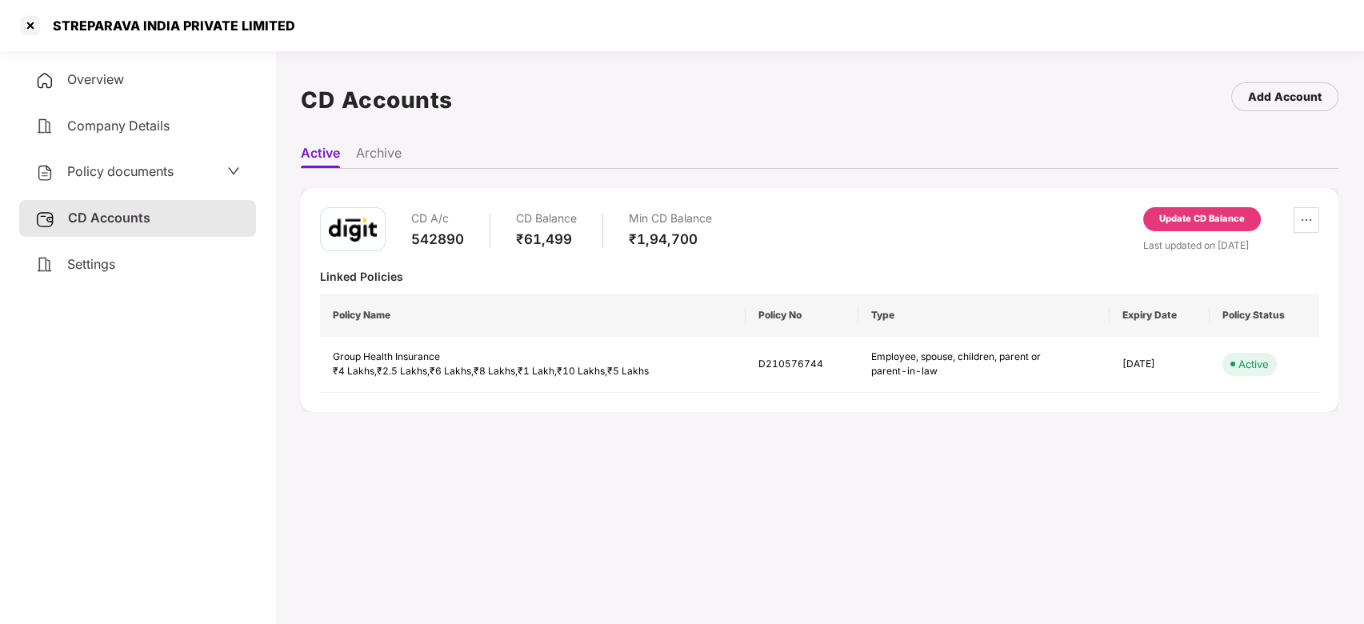
click at [102, 268] on span "Settings" at bounding box center [91, 264] width 48 height 16
